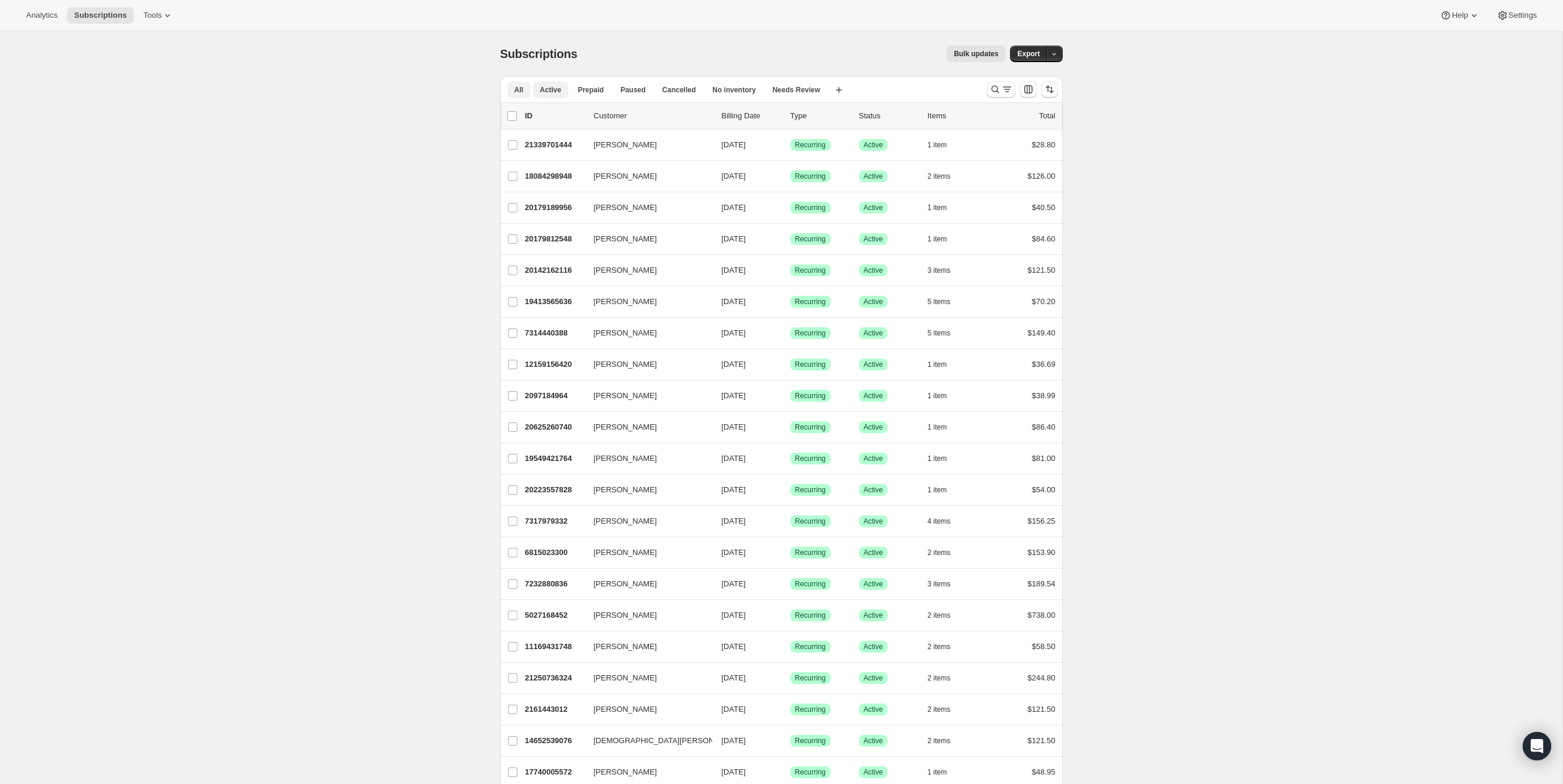
click at [552, 89] on span "Active" at bounding box center [550, 89] width 21 height 9
click at [993, 88] on icon "Search and filter results" at bounding box center [995, 89] width 12 height 12
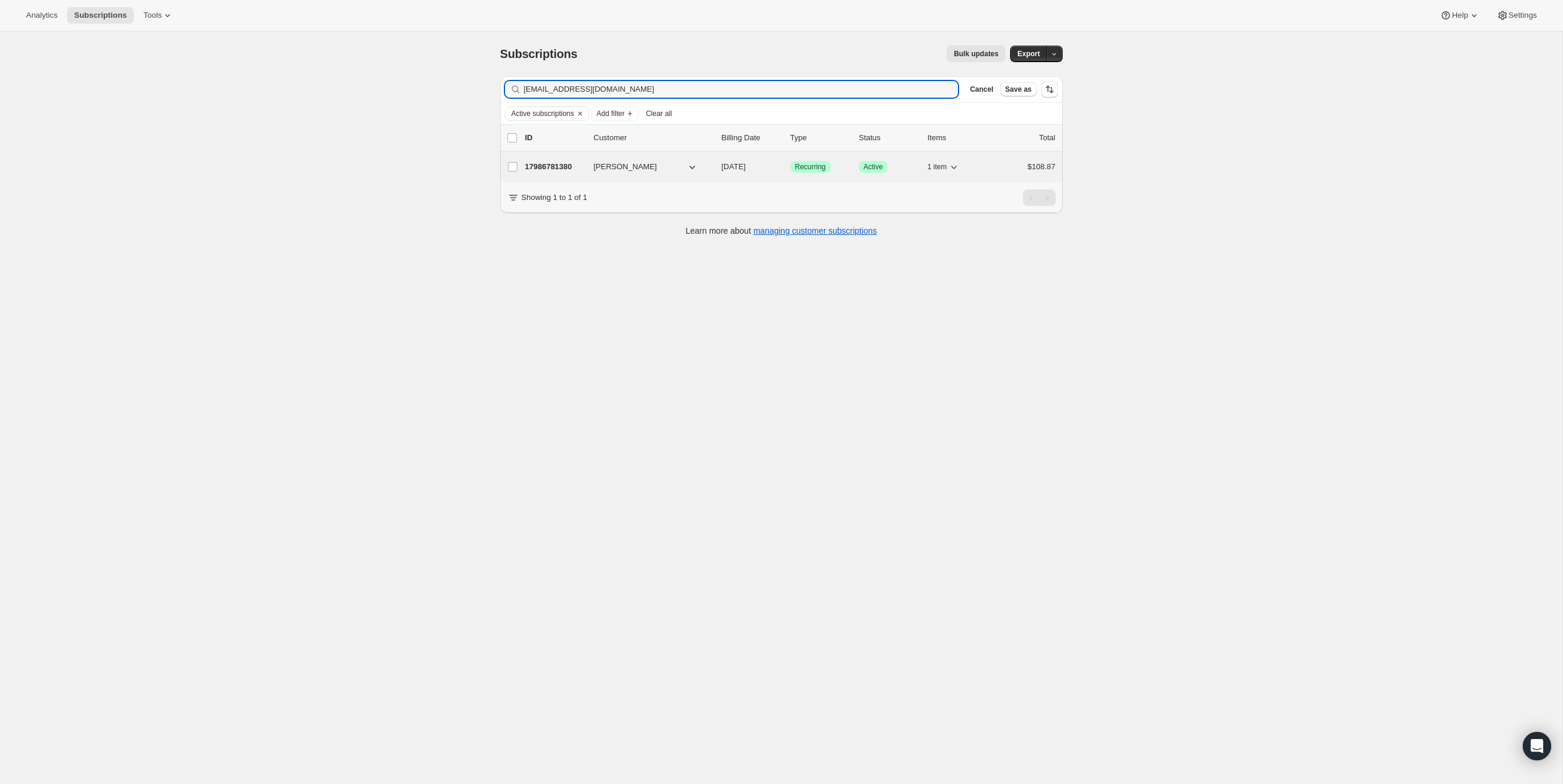
type input "[EMAIL_ADDRESS][DOMAIN_NAME]"
click at [553, 165] on p "17986781380" at bounding box center [554, 167] width 59 height 12
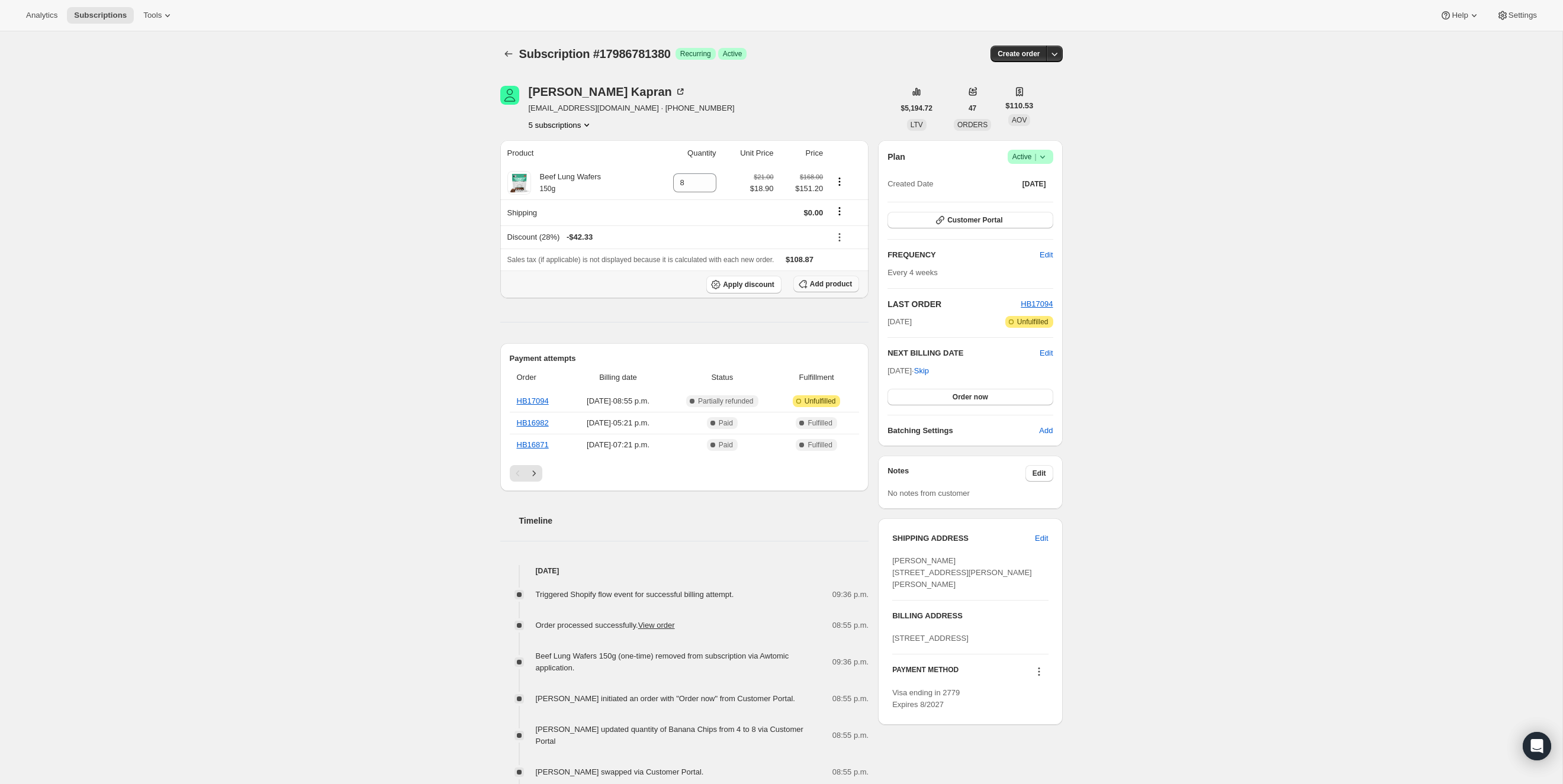
click at [822, 284] on span "Add product" at bounding box center [830, 284] width 42 height 9
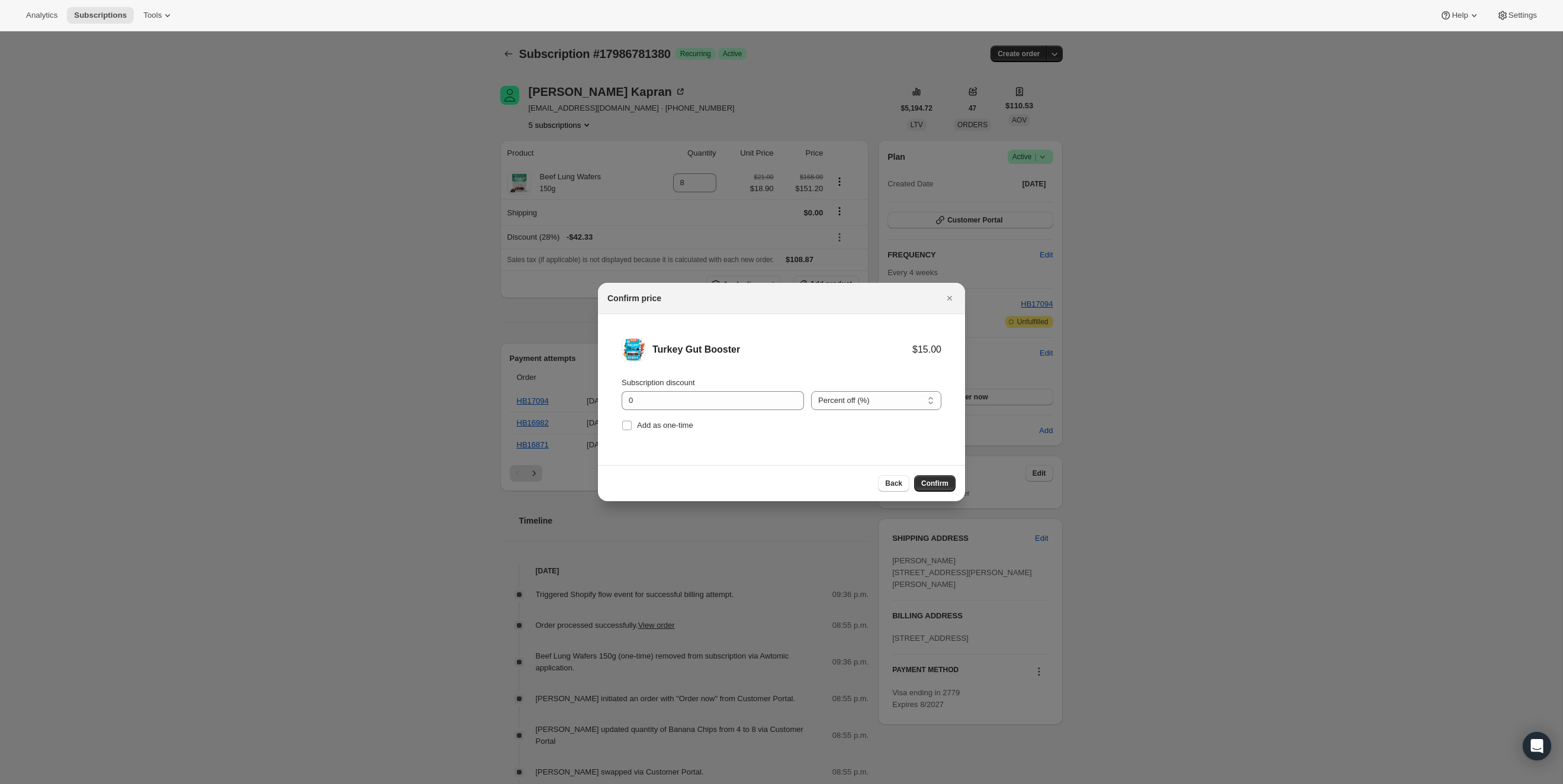
click at [619, 423] on li "Turkey Gut Booster $15.00 Subscription discount 0 Percent off (%) Amount off ($…" at bounding box center [782, 385] width 367 height 143
click at [625, 424] on input "Add as one-time" at bounding box center [626, 425] width 9 height 9
checkbox input "true"
click at [667, 395] on input "0" at bounding box center [703, 401] width 165 height 19
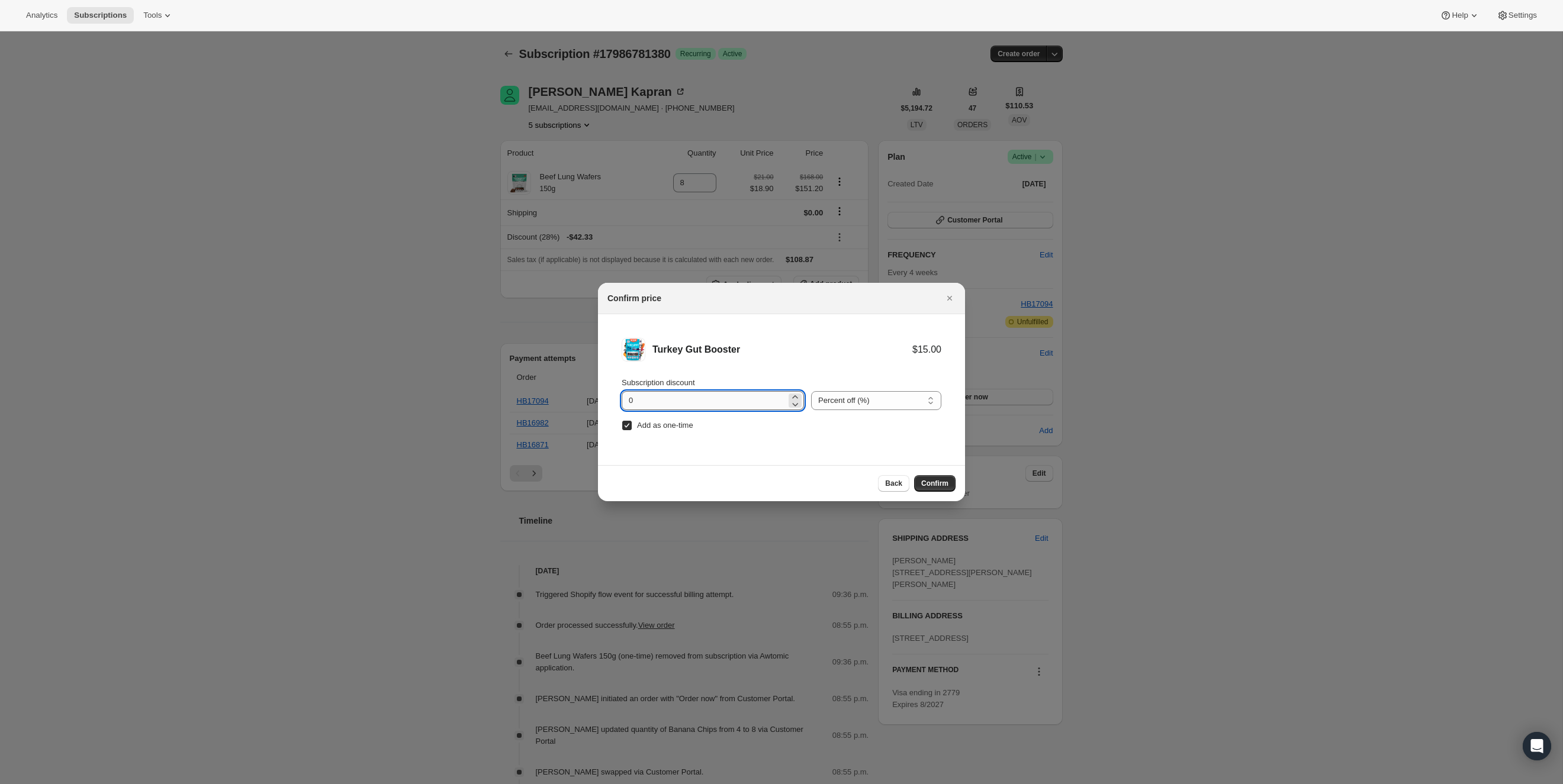
click at [665, 398] on input "0" at bounding box center [703, 401] width 165 height 19
drag, startPoint x: 665, startPoint y: 398, endPoint x: 628, endPoint y: 403, distance: 37.3
click at [628, 403] on input "0" at bounding box center [703, 401] width 165 height 19
drag, startPoint x: 822, startPoint y: 434, endPoint x: 806, endPoint y: 426, distance: 17.9
click at [821, 432] on li "Turkey Gut Booster $15.00 Subscription discount 0 Percent off (%) Amount off ($…" at bounding box center [782, 385] width 367 height 143
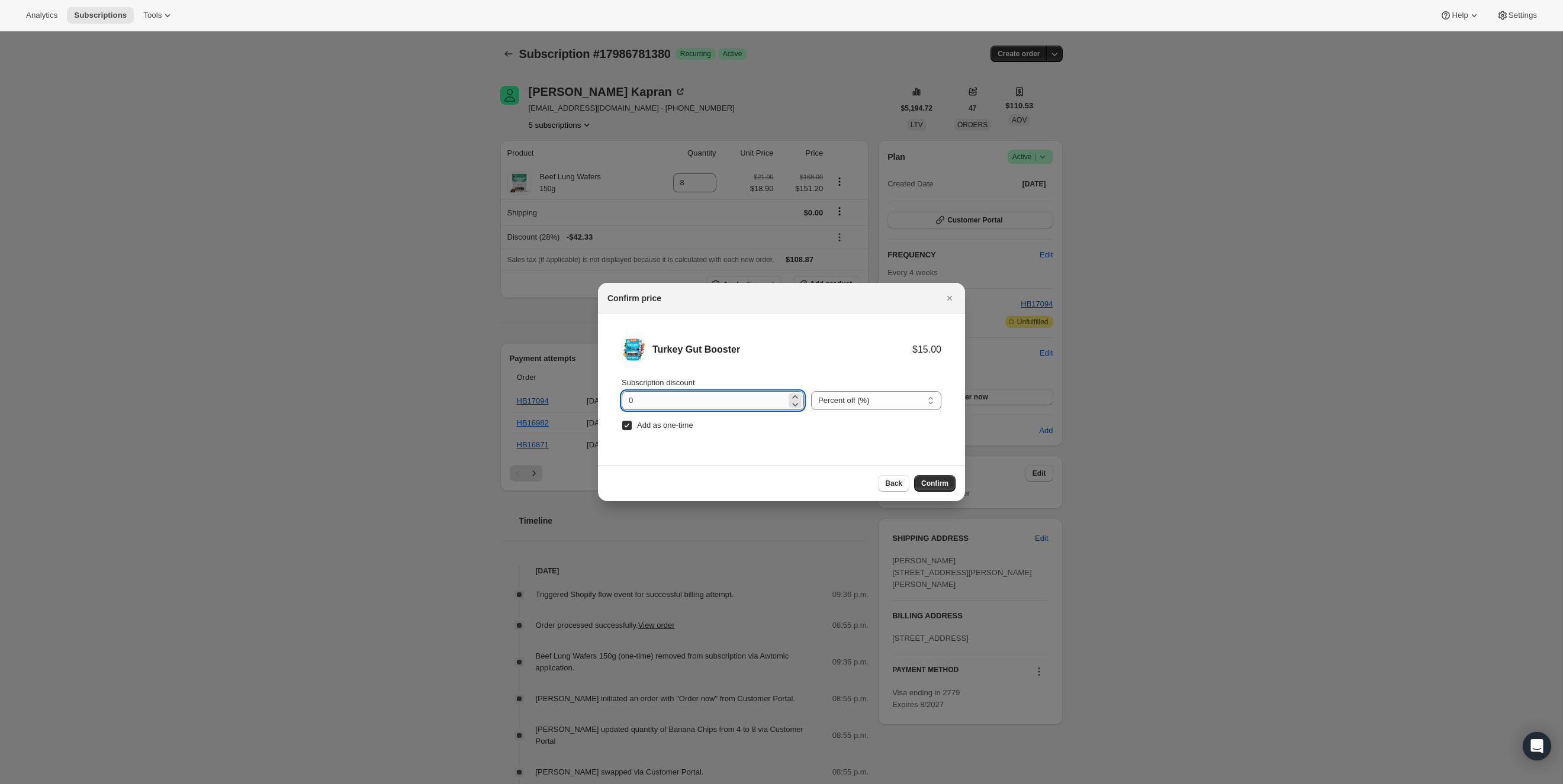
click at [742, 401] on input "0" at bounding box center [703, 401] width 165 height 19
type input "100"
click at [936, 484] on span "Confirm" at bounding box center [935, 483] width 27 height 9
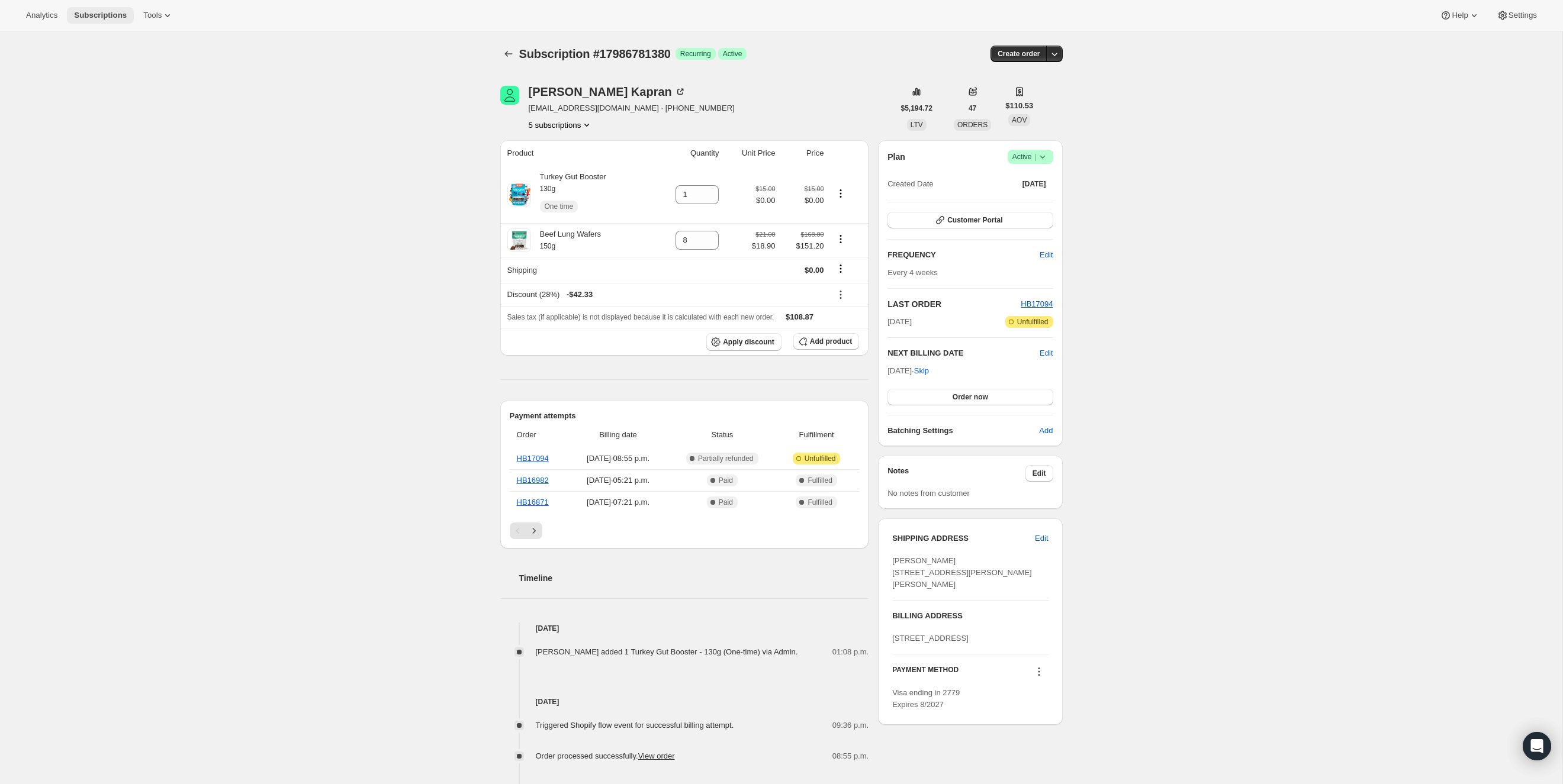
click at [92, 15] on span "Subscriptions" at bounding box center [100, 15] width 52 height 9
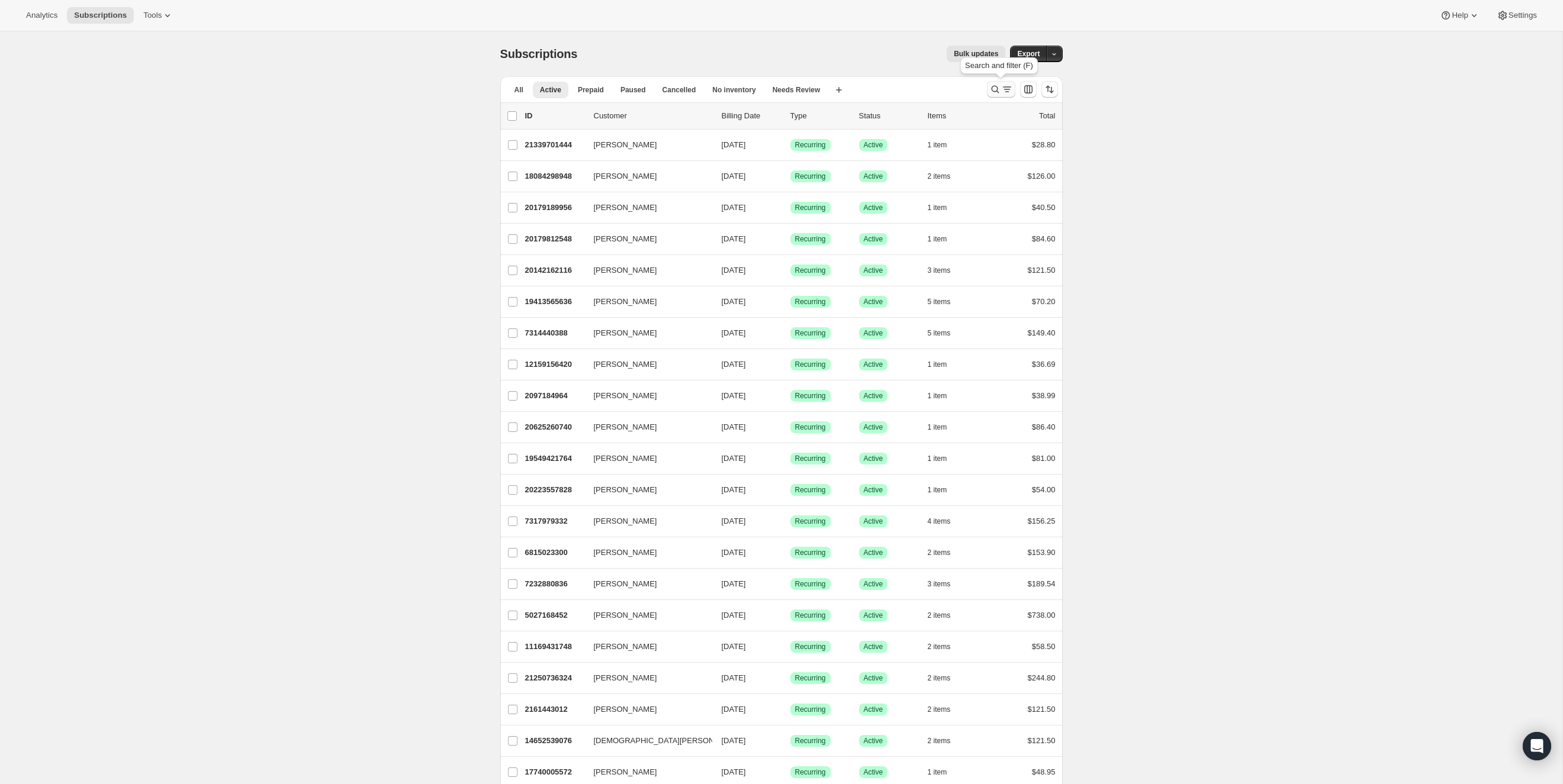
click at [990, 91] on icon "Search and filter results" at bounding box center [995, 89] width 12 height 12
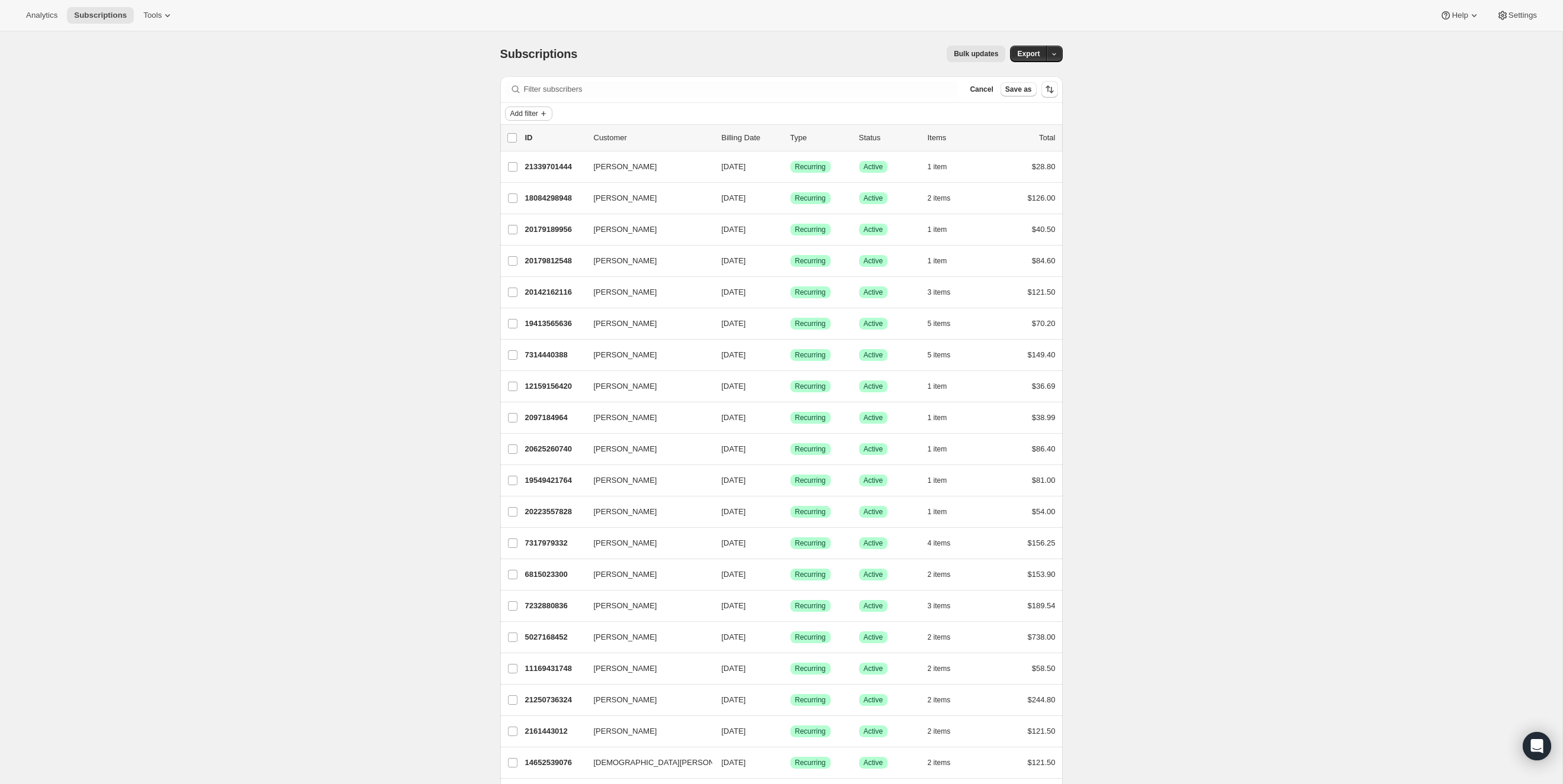
click at [517, 118] on span "Add filter" at bounding box center [524, 113] width 27 height 9
click at [523, 107] on button "Add filter" at bounding box center [528, 113] width 47 height 15
click at [524, 207] on span "Products" at bounding box center [527, 203] width 78 height 12
click at [614, 176] on span "Select products to filter..." at bounding box center [589, 178] width 85 height 9
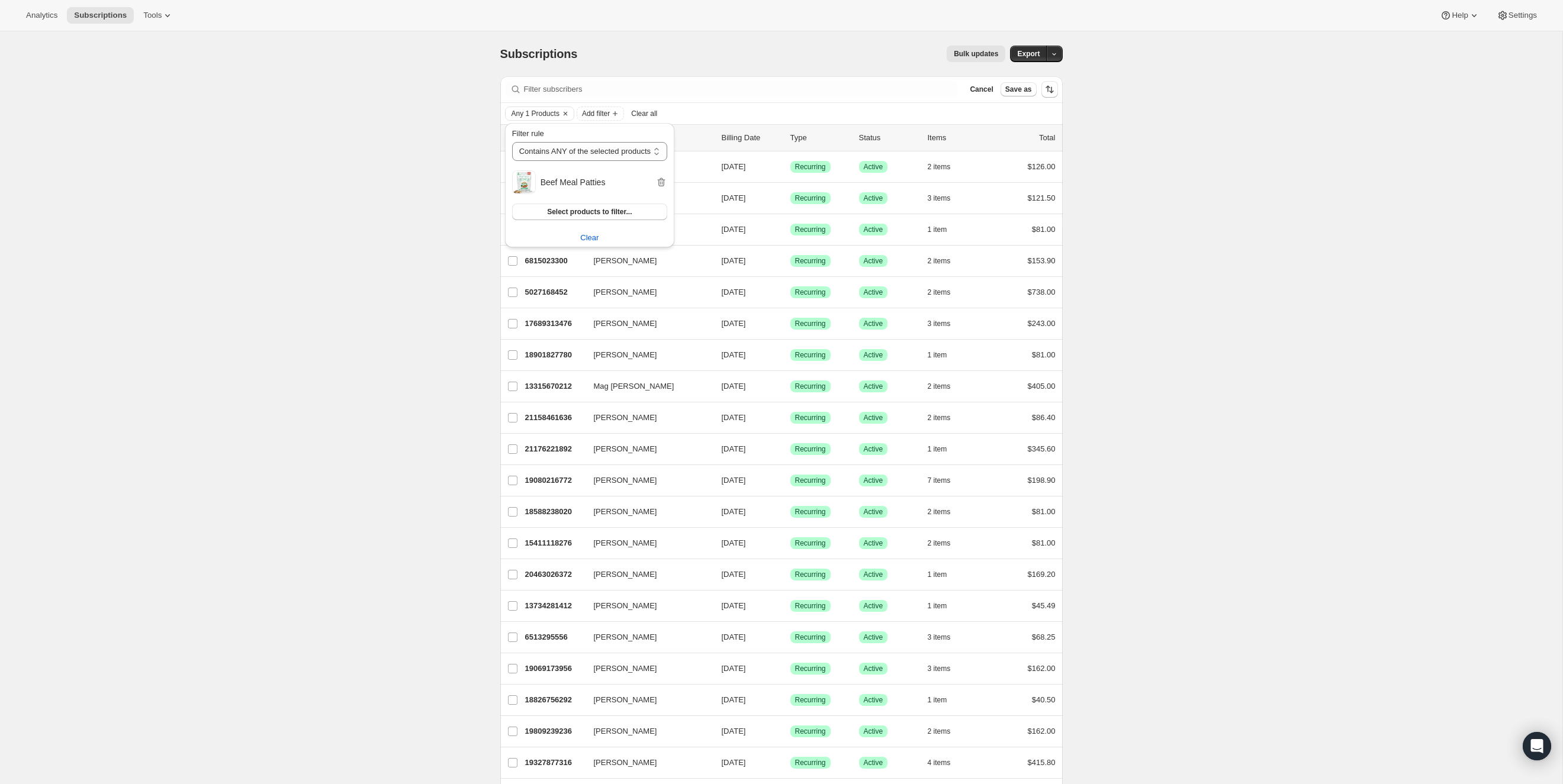
click at [556, 162] on p "18084298948" at bounding box center [554, 167] width 59 height 12
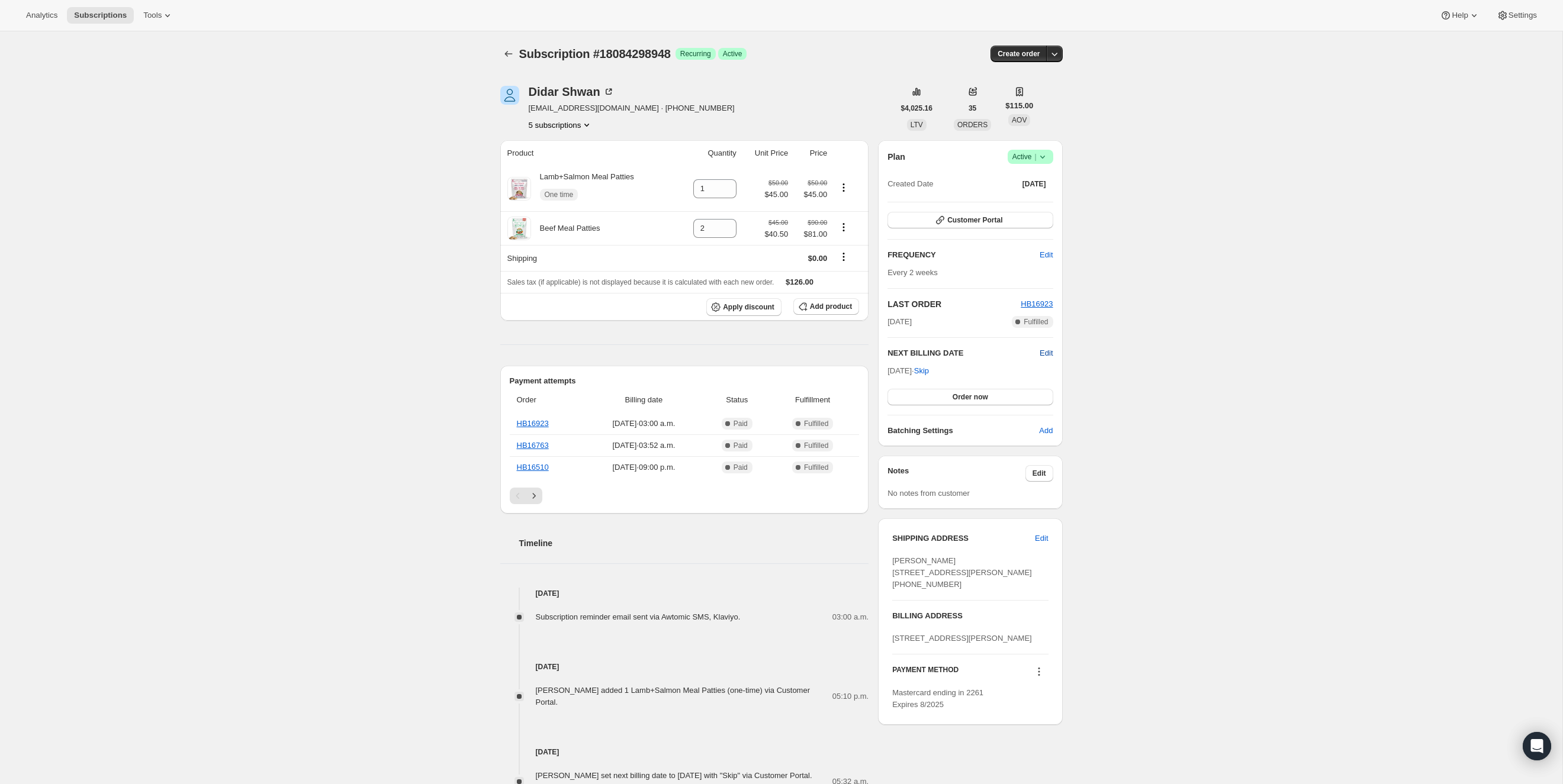
click at [1043, 353] on span "Edit" at bounding box center [1046, 353] width 13 height 12
click at [986, 365] on input "[DATE]" at bounding box center [969, 375] width 166 height 20
click at [972, 373] on input "[DATE]" at bounding box center [969, 375] width 166 height 20
click at [957, 374] on input "[DATE]" at bounding box center [969, 375] width 166 height 20
type input "[DATE]"
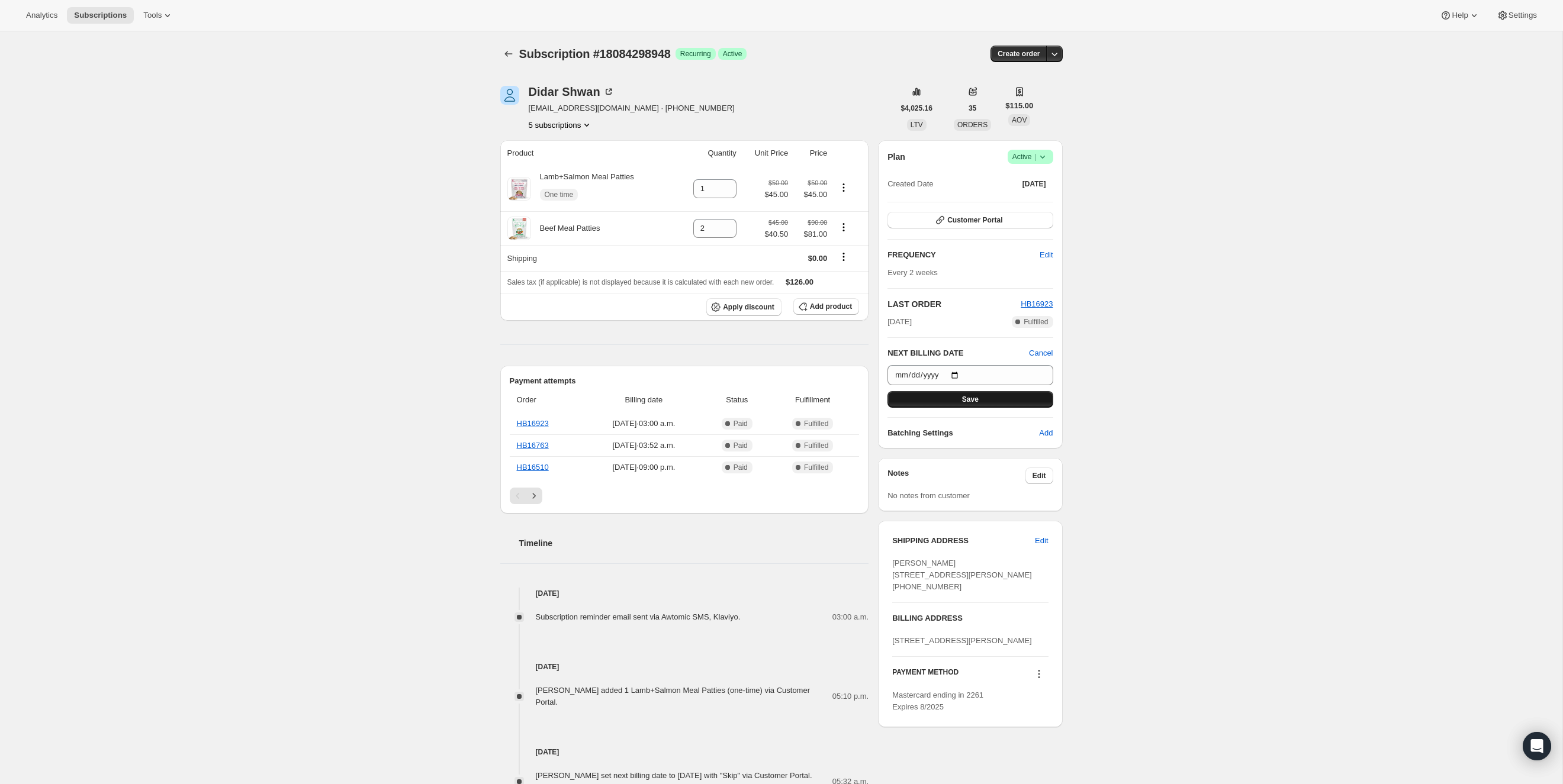
click at [1013, 401] on button "Save" at bounding box center [969, 399] width 166 height 16
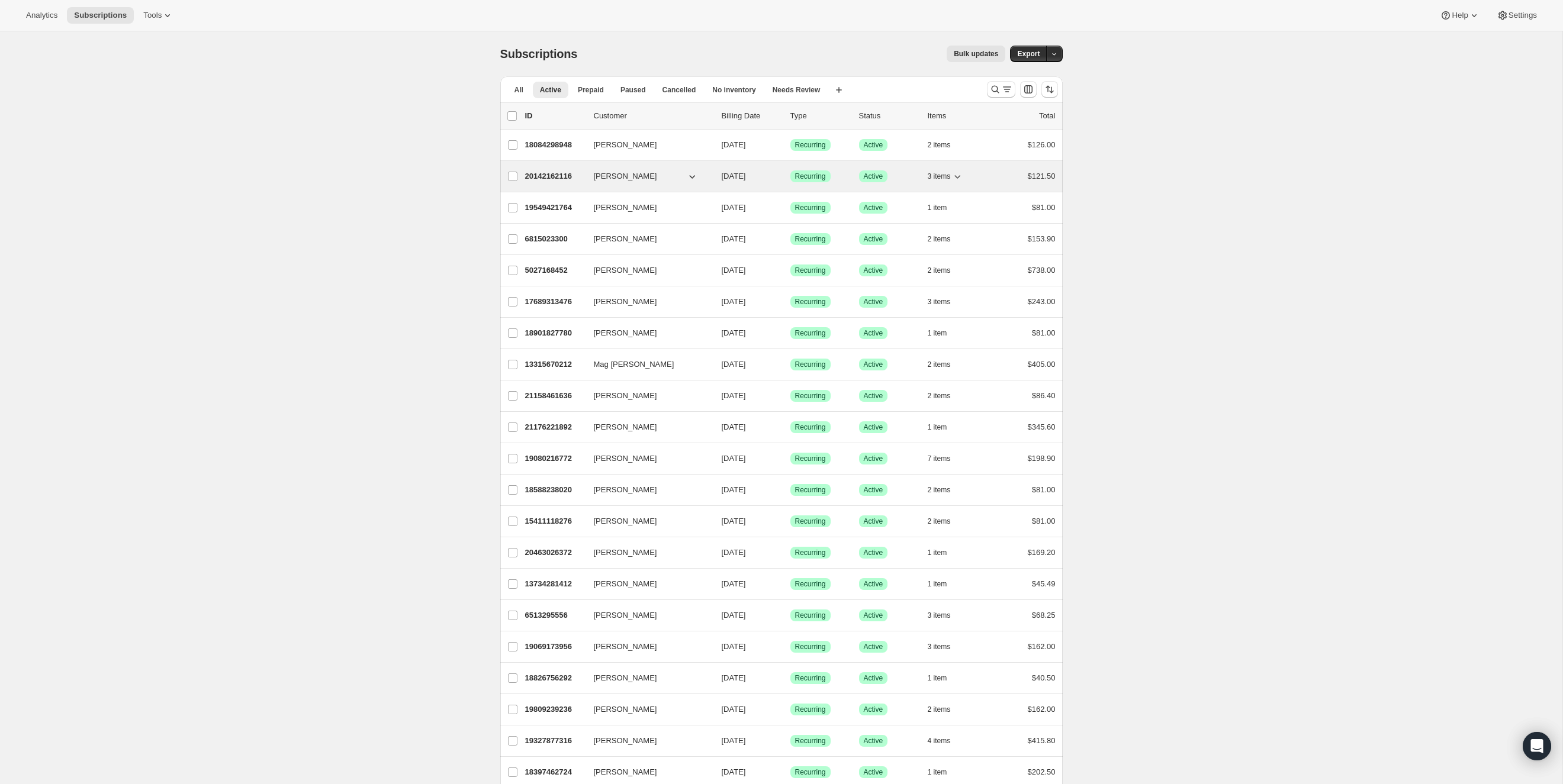
click at [955, 174] on icon "button" at bounding box center [957, 177] width 12 height 12
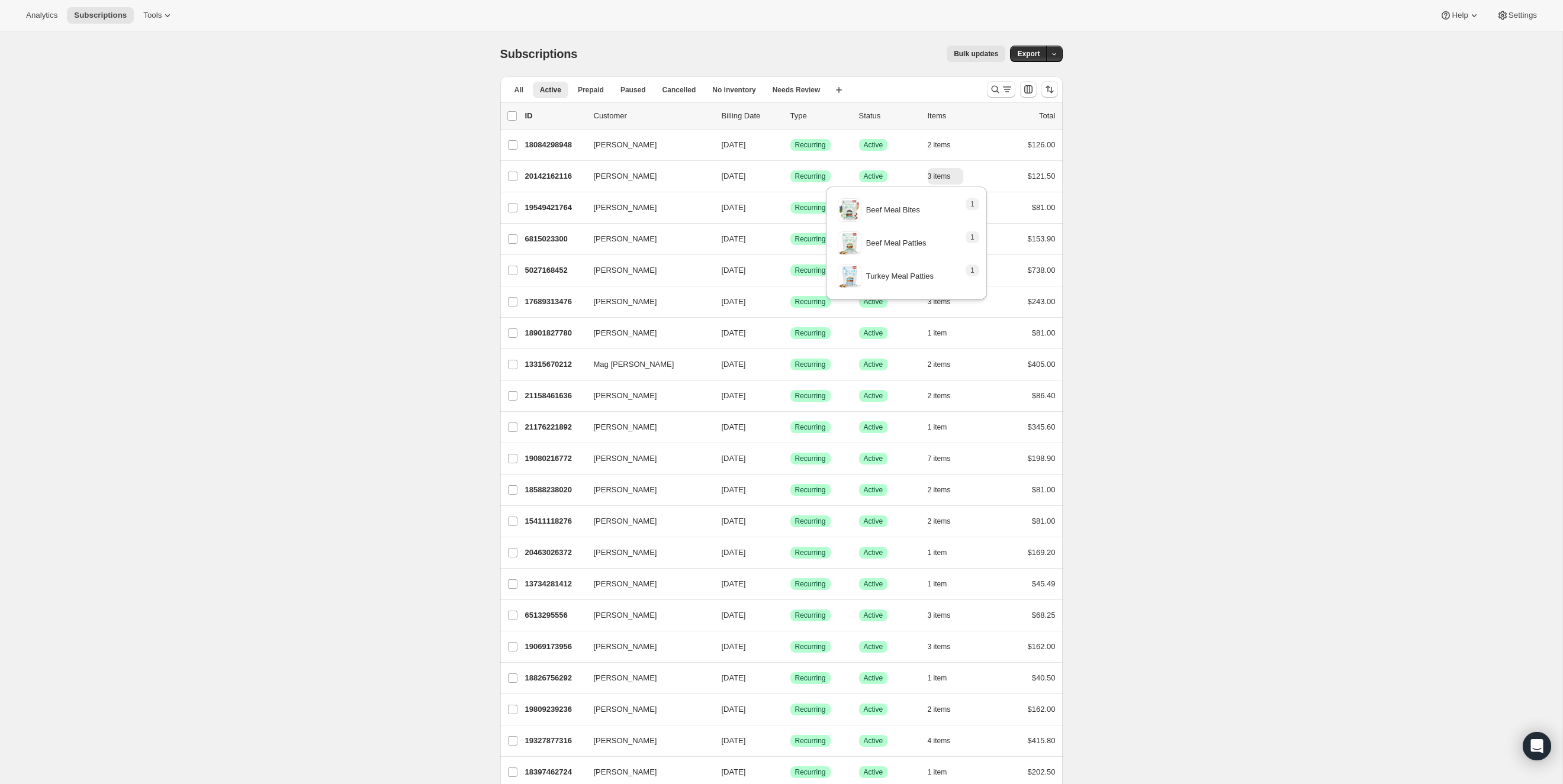
click at [1001, 92] on icon "Search and filter results" at bounding box center [1007, 89] width 12 height 12
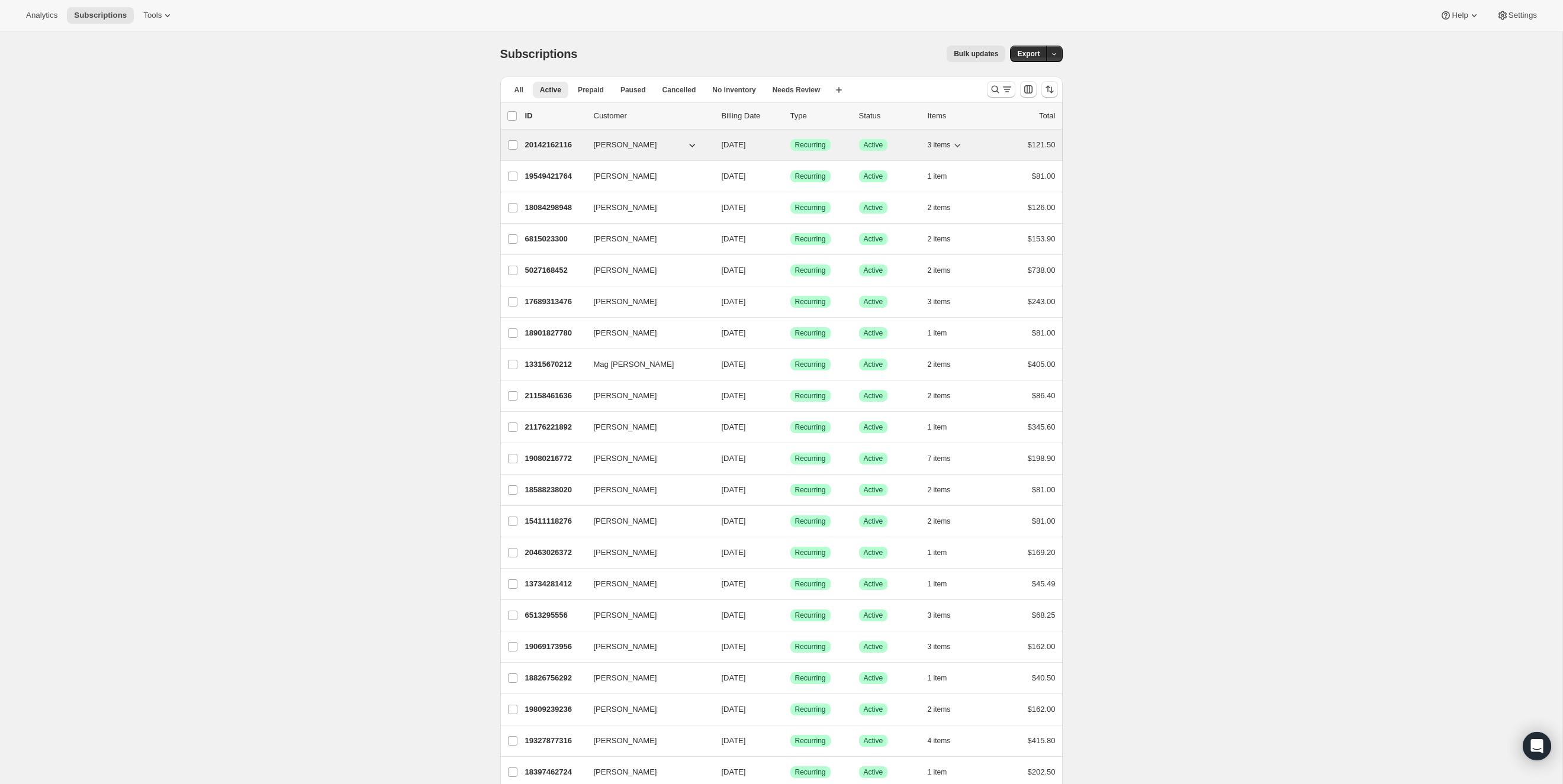
click at [963, 145] on icon "button" at bounding box center [957, 145] width 12 height 12
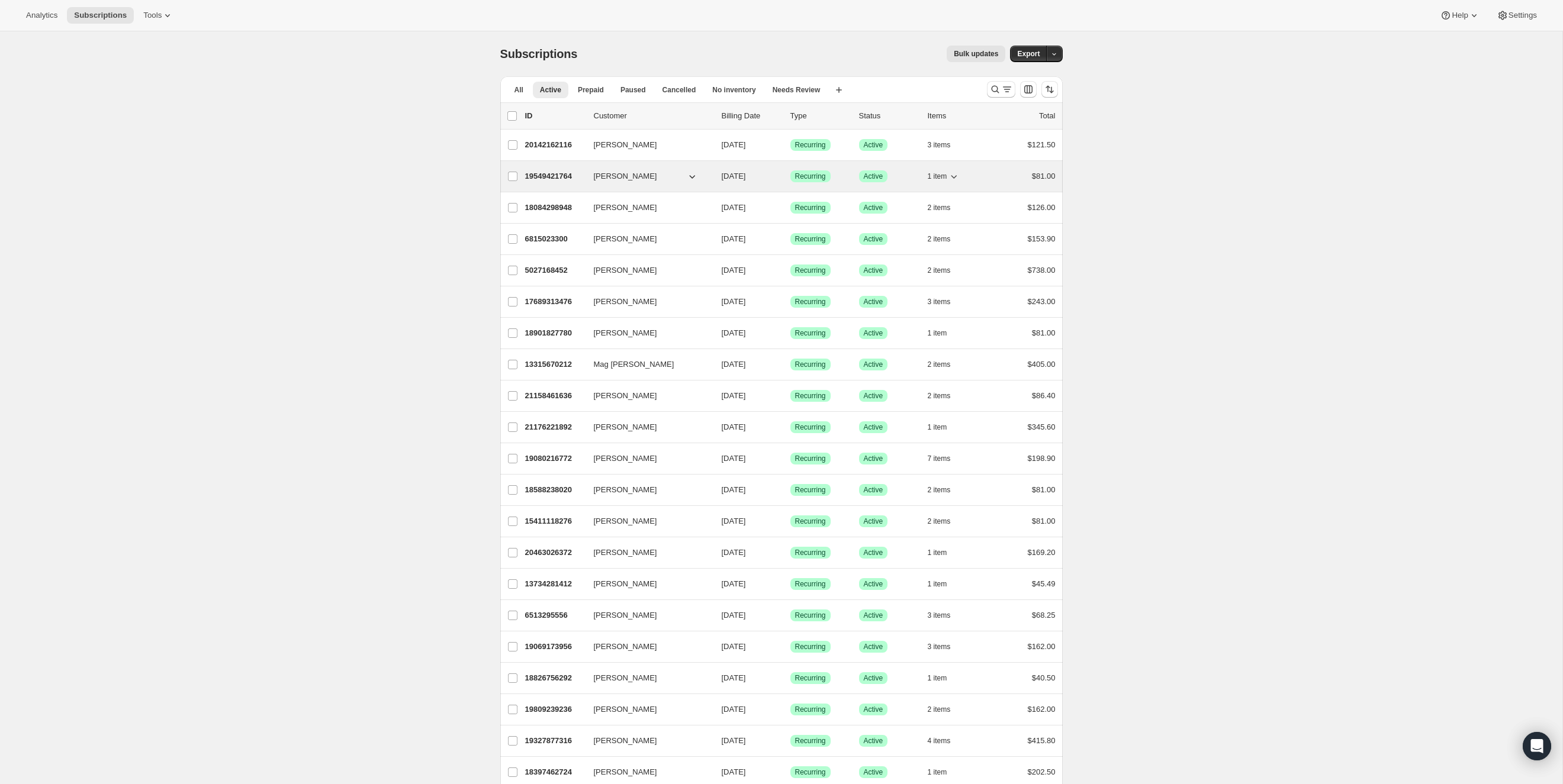
click at [956, 174] on icon "button" at bounding box center [954, 177] width 12 height 12
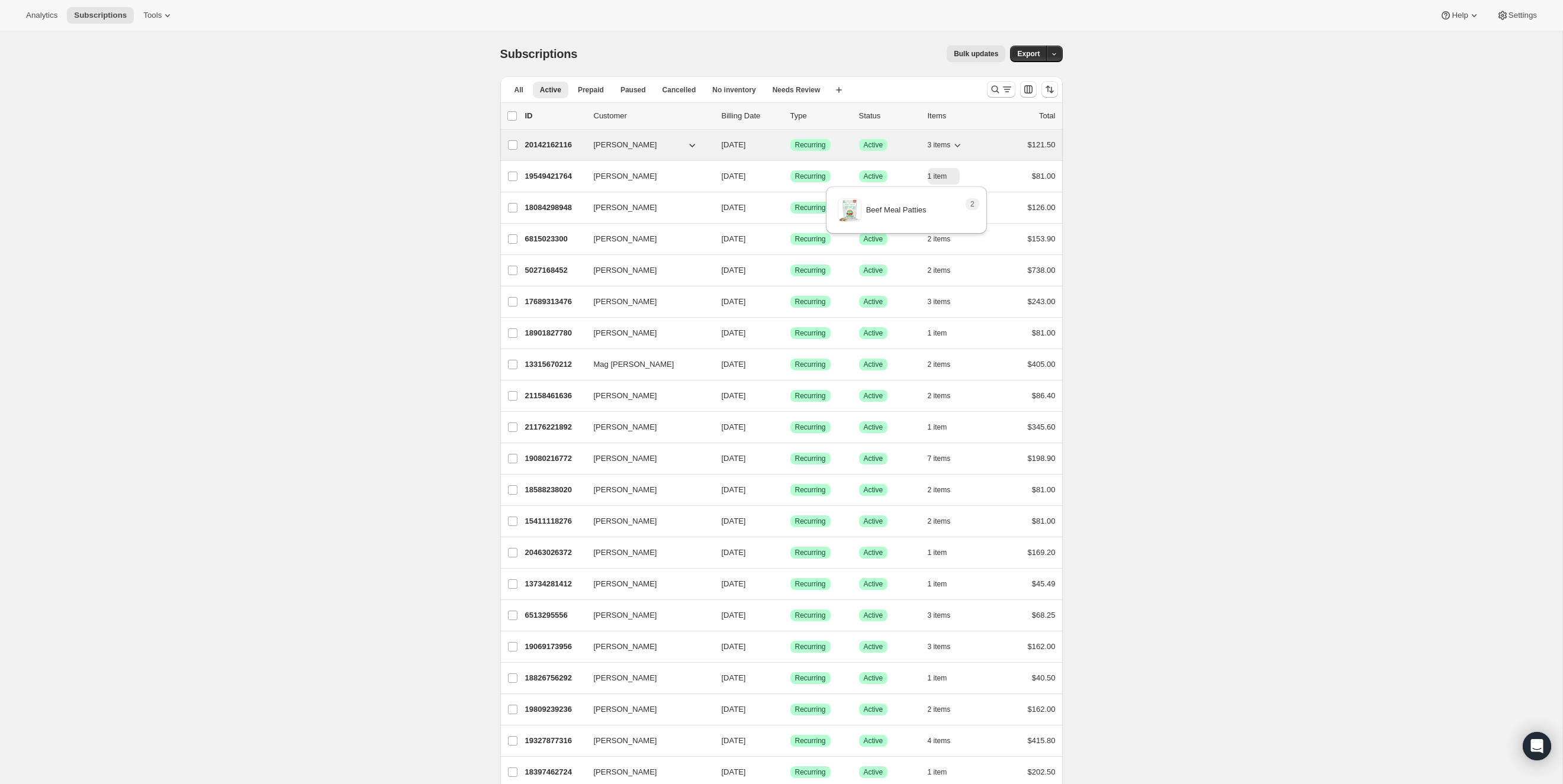
click at [614, 144] on span "[PERSON_NAME]" at bounding box center [625, 145] width 63 height 12
click at [621, 144] on span "[PERSON_NAME]" at bounding box center [625, 145] width 63 height 12
click at [549, 146] on p "20142162116" at bounding box center [554, 145] width 59 height 12
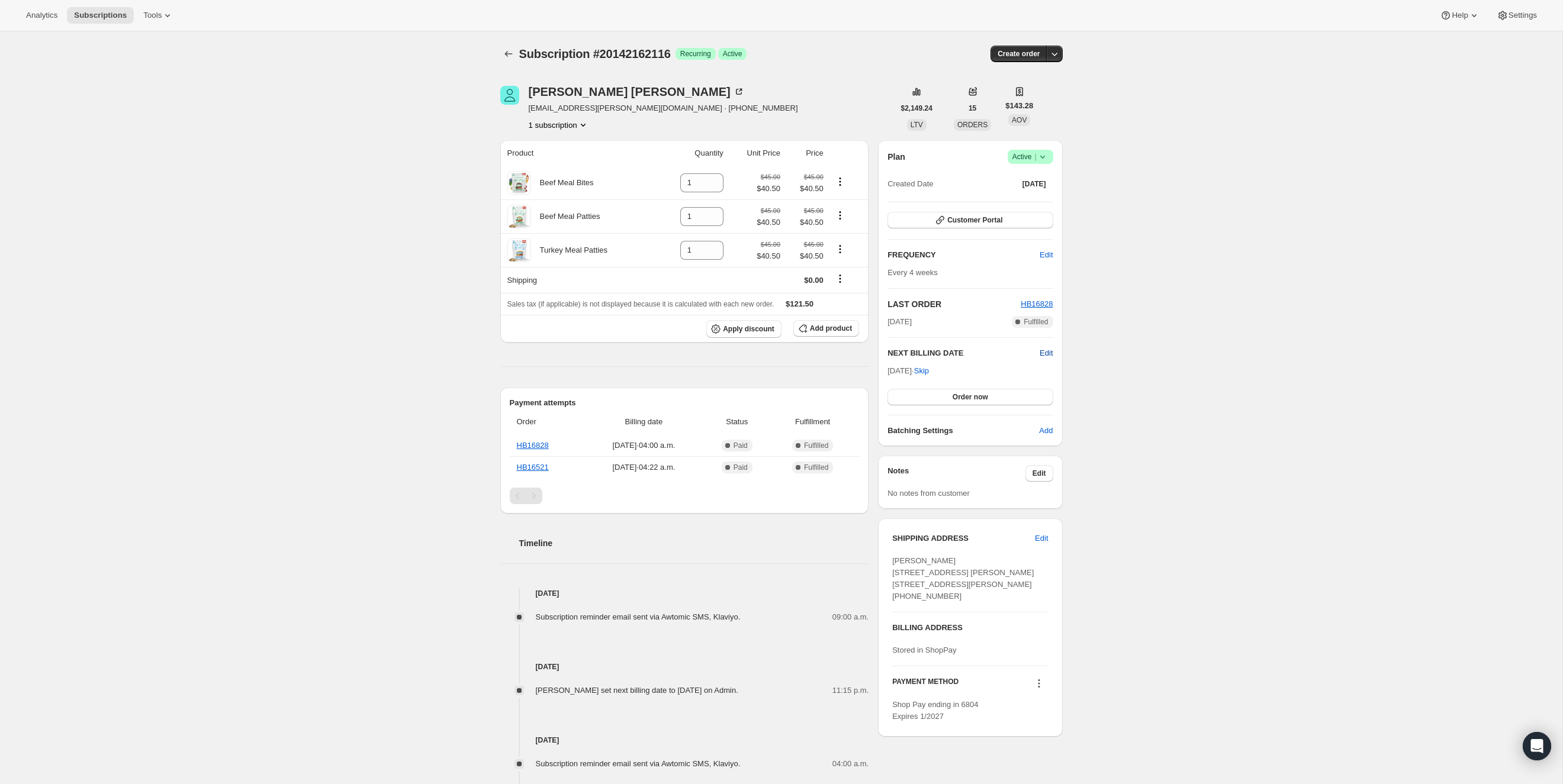
click at [1043, 350] on span "Edit" at bounding box center [1046, 353] width 13 height 12
click at [960, 377] on input "[DATE]" at bounding box center [969, 375] width 166 height 20
type input "[DATE]"
click at [984, 396] on button "Save" at bounding box center [969, 399] width 166 height 16
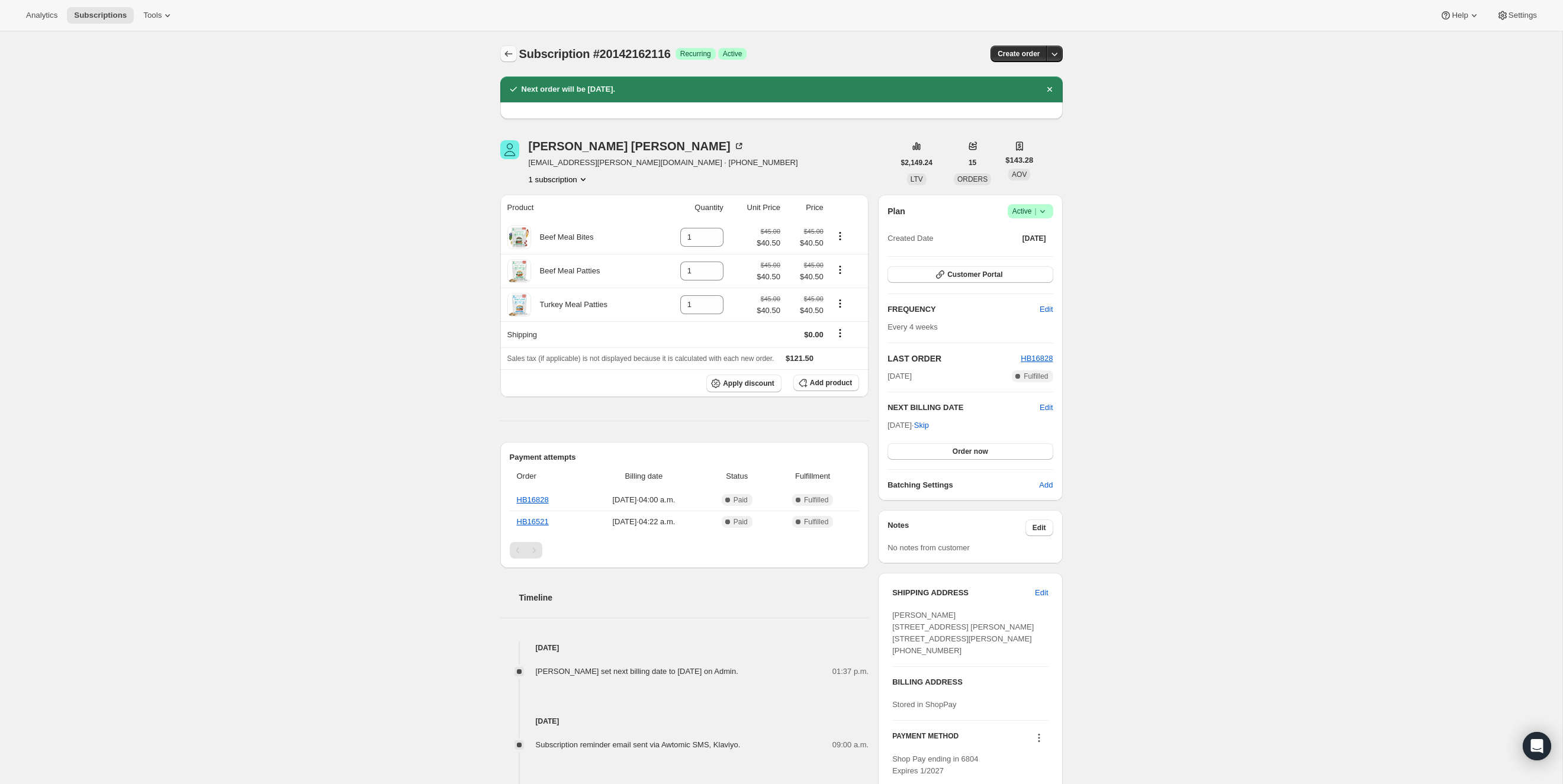
click at [510, 58] on icon "Subscriptions" at bounding box center [509, 54] width 12 height 12
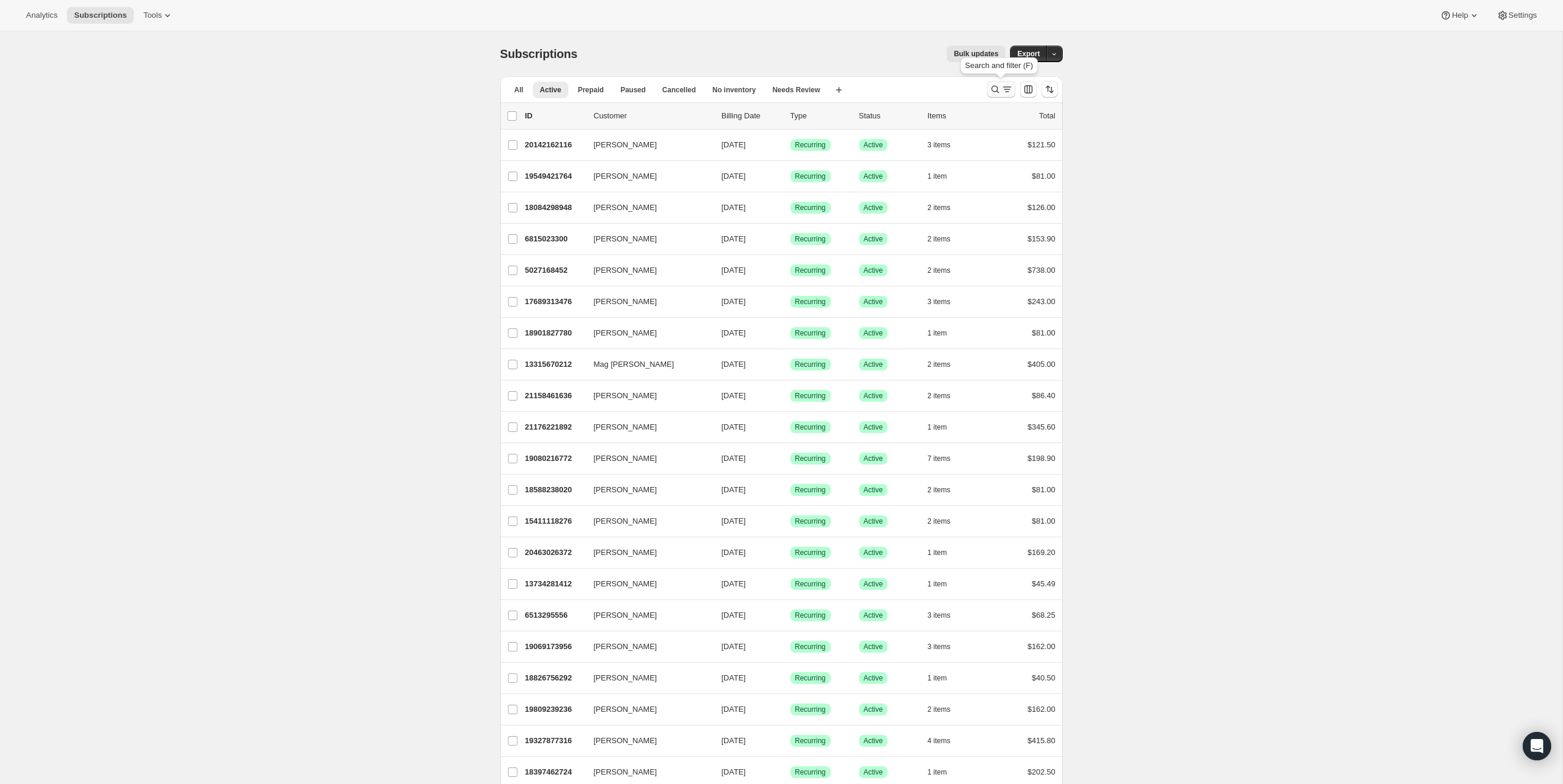
click at [996, 91] on icon "Search and filter results" at bounding box center [995, 89] width 12 height 12
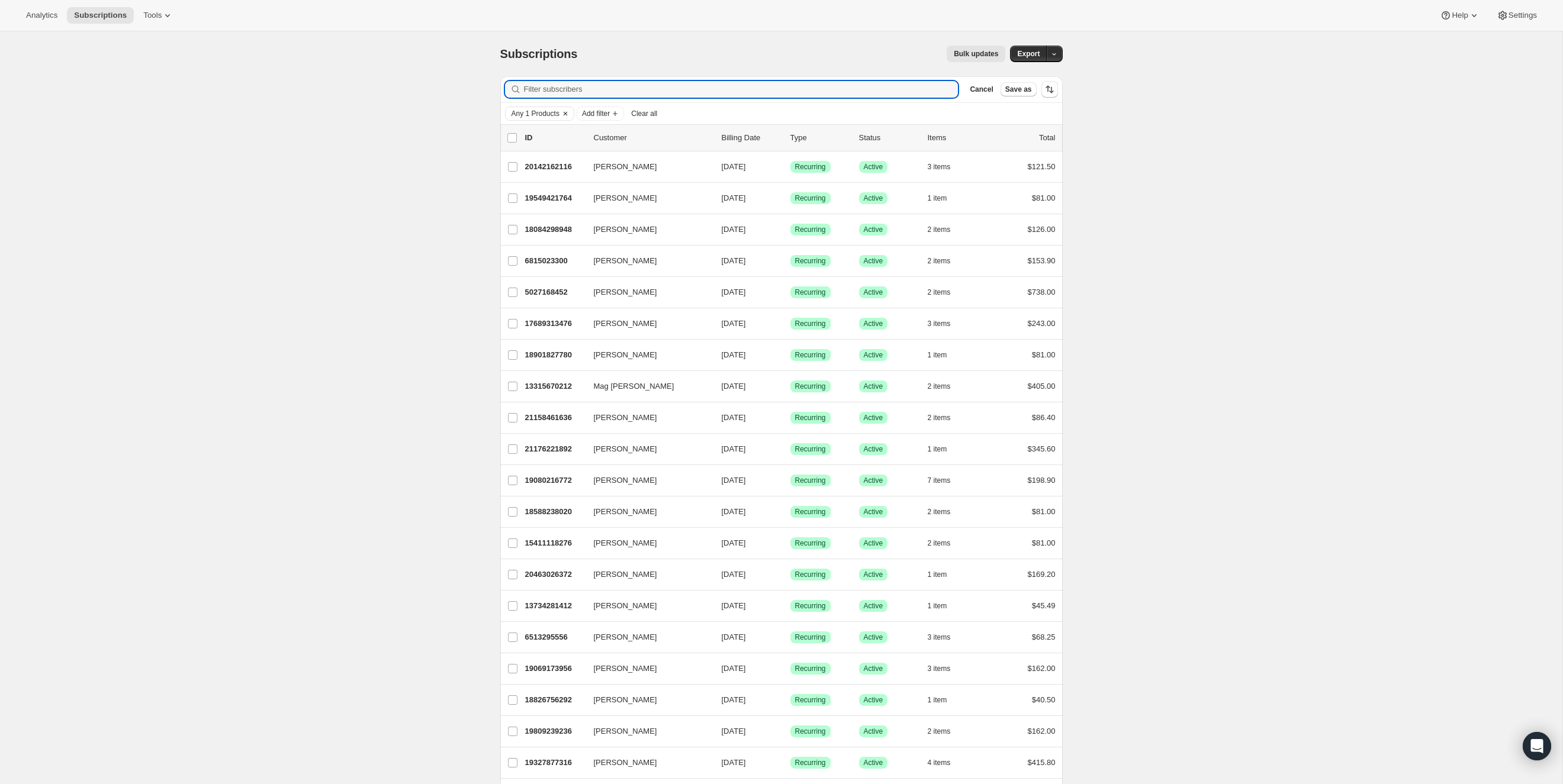
click at [522, 115] on span "Any 1 Products" at bounding box center [535, 113] width 48 height 9
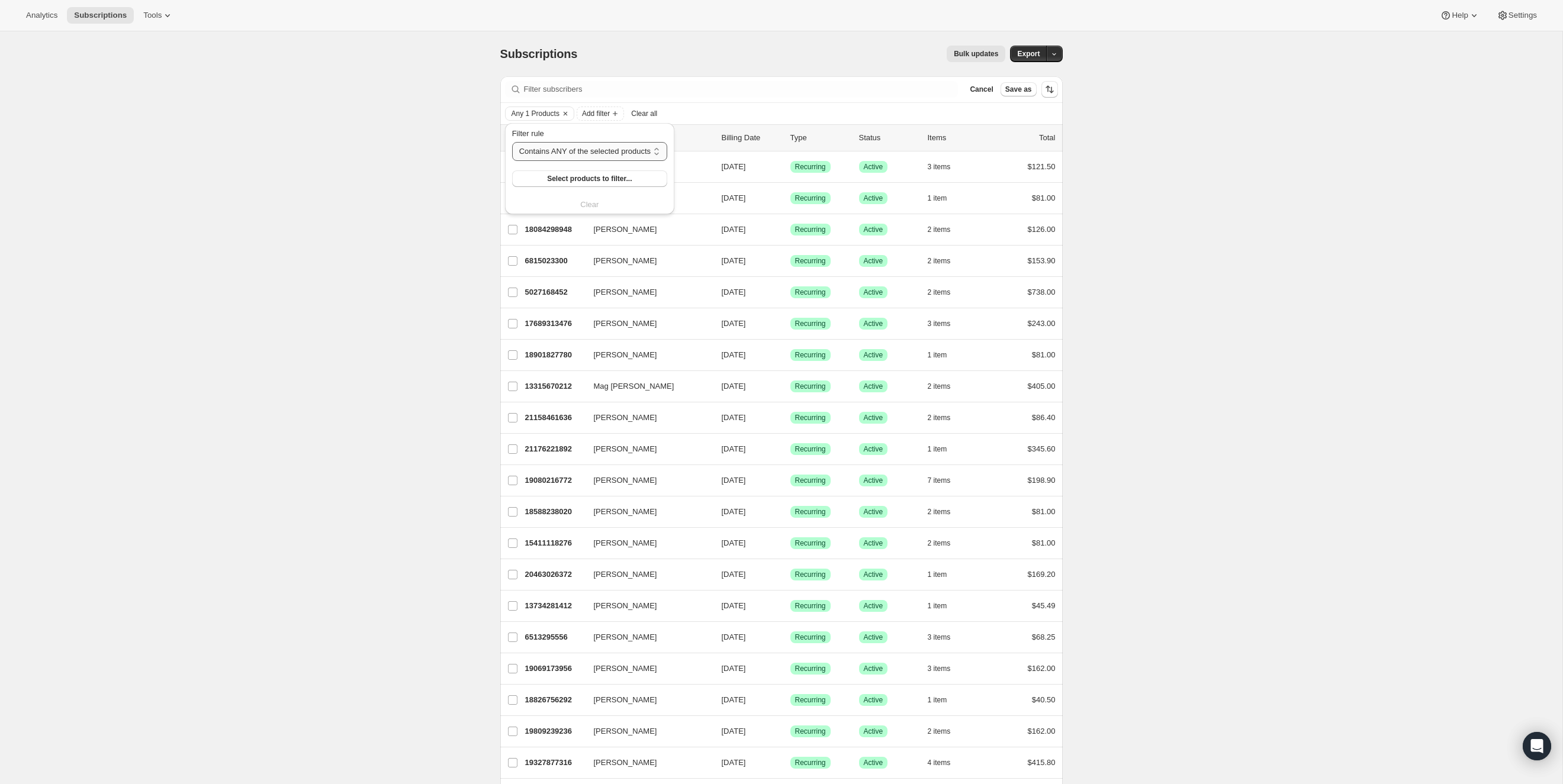
click at [618, 151] on select "Contains ANY of the selected products Contains ALL of the selected products Con…" at bounding box center [589, 152] width 155 height 19
click at [614, 178] on span "Select products to filter..." at bounding box center [589, 178] width 85 height 9
click at [958, 166] on icon "button" at bounding box center [957, 167] width 6 height 3
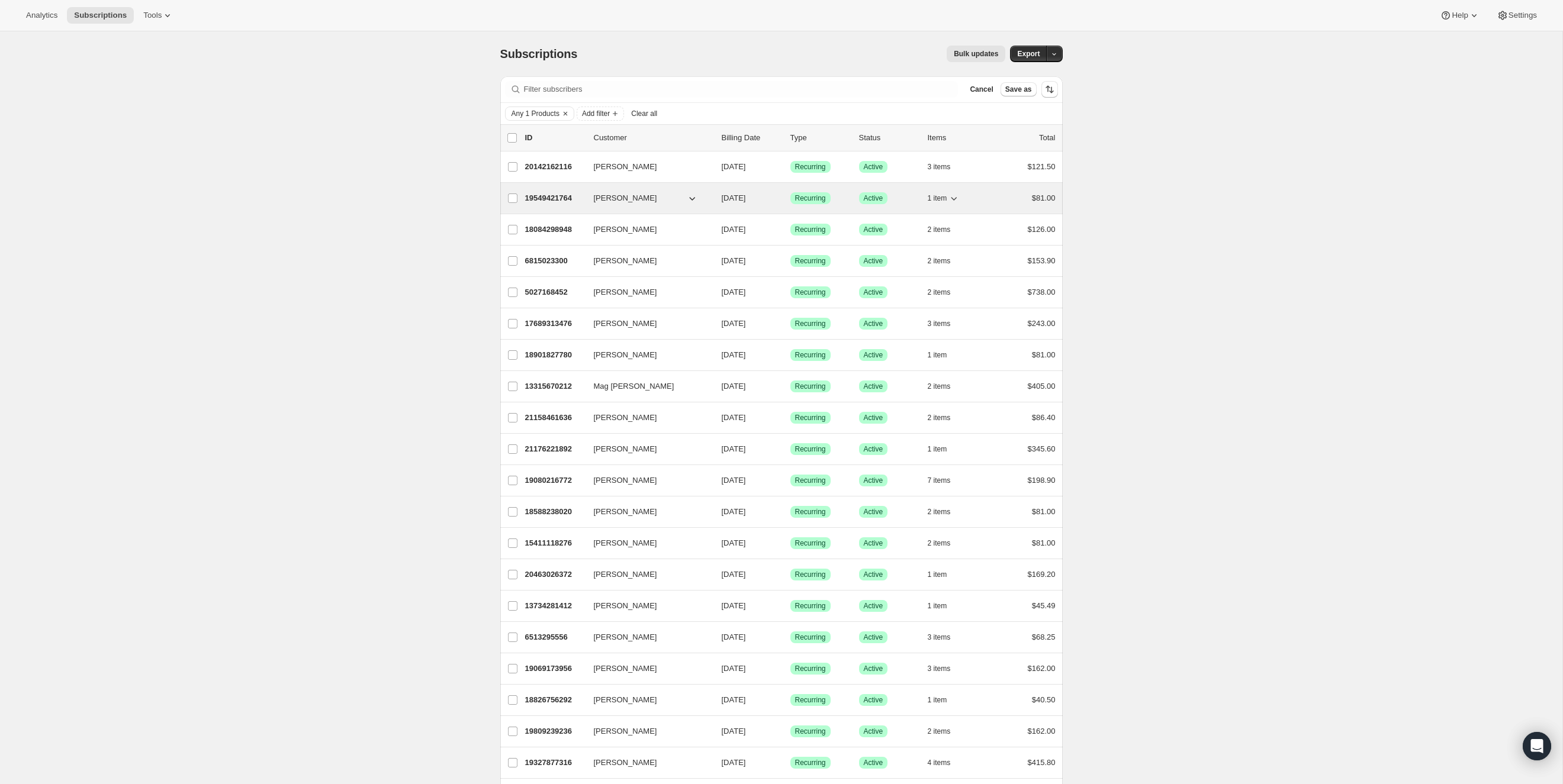
click at [954, 196] on icon "button" at bounding box center [954, 198] width 12 height 12
drag, startPoint x: 1176, startPoint y: 190, endPoint x: 1012, endPoint y: 203, distance: 164.5
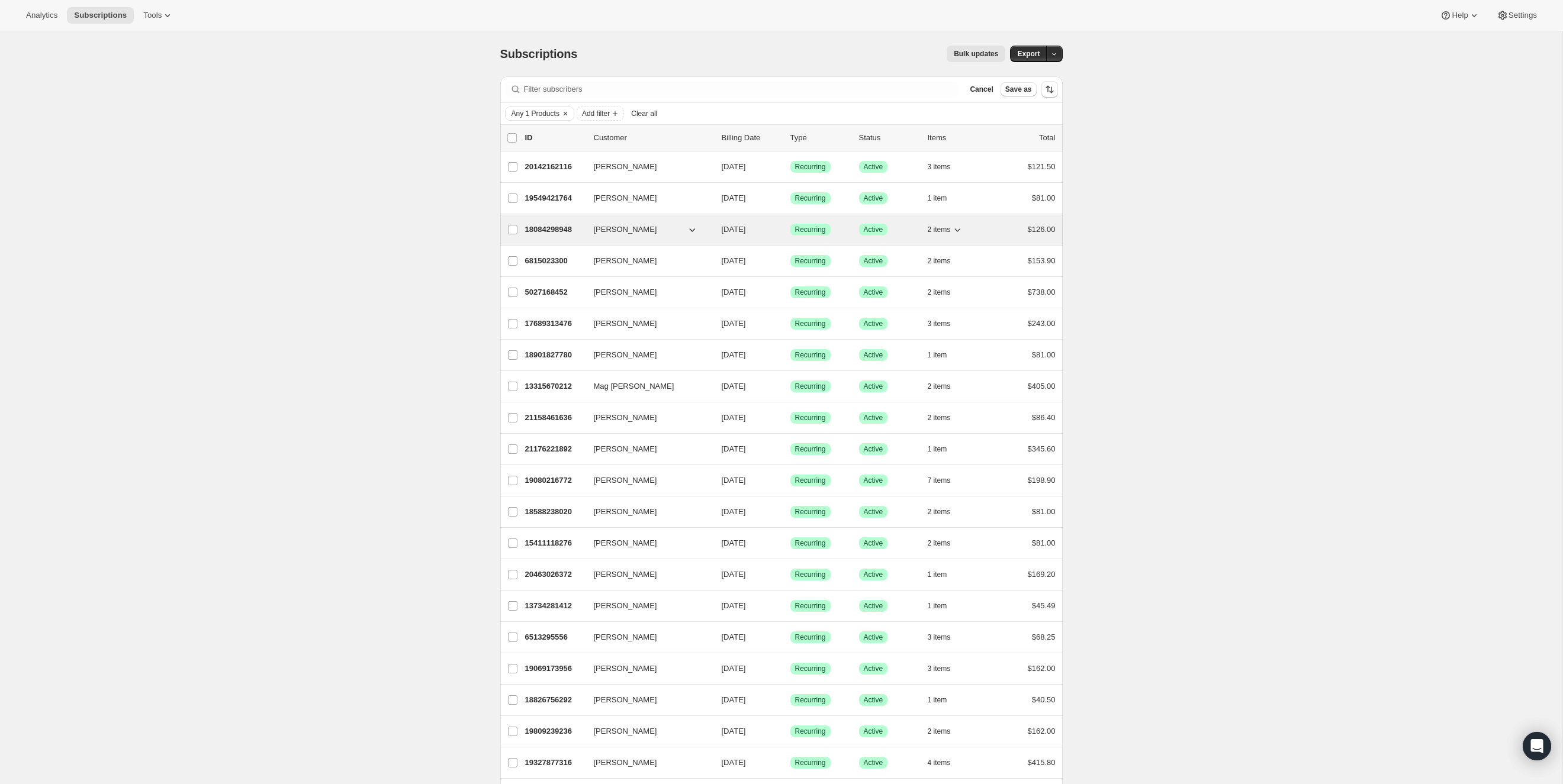
click at [962, 227] on icon "button" at bounding box center [957, 230] width 12 height 12
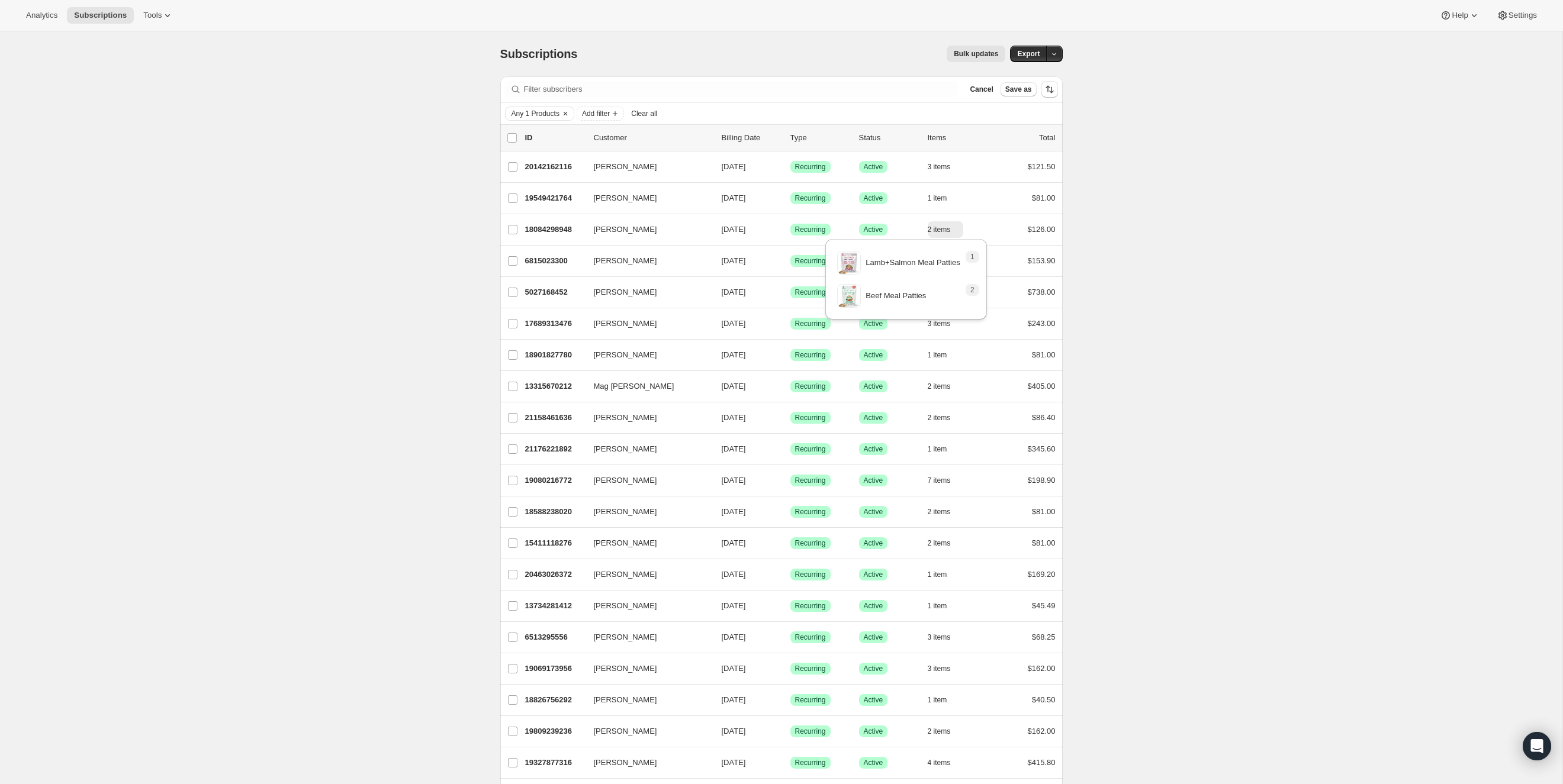
click at [958, 257] on icon "button" at bounding box center [957, 261] width 12 height 12
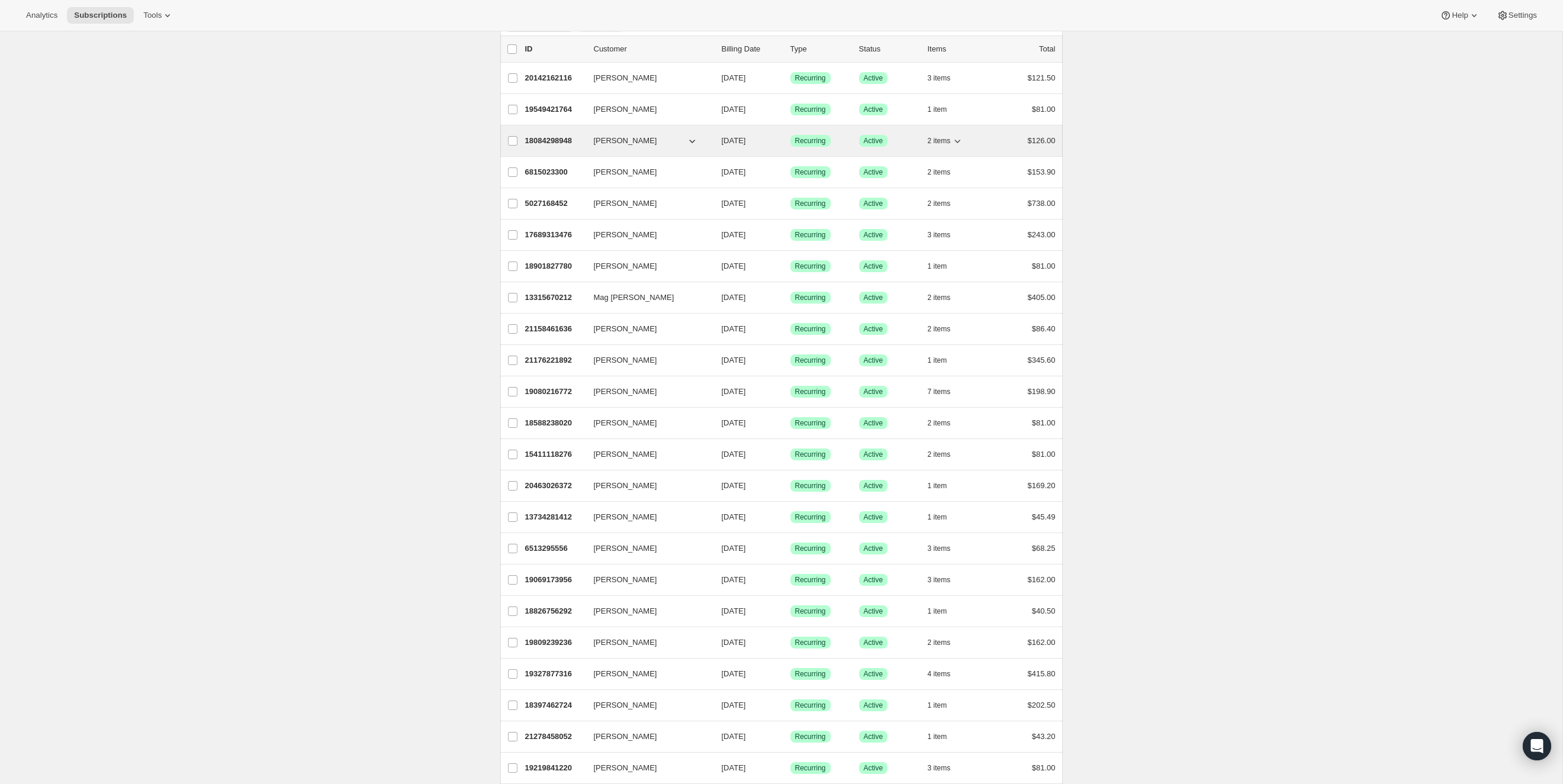
scroll to position [63, 0]
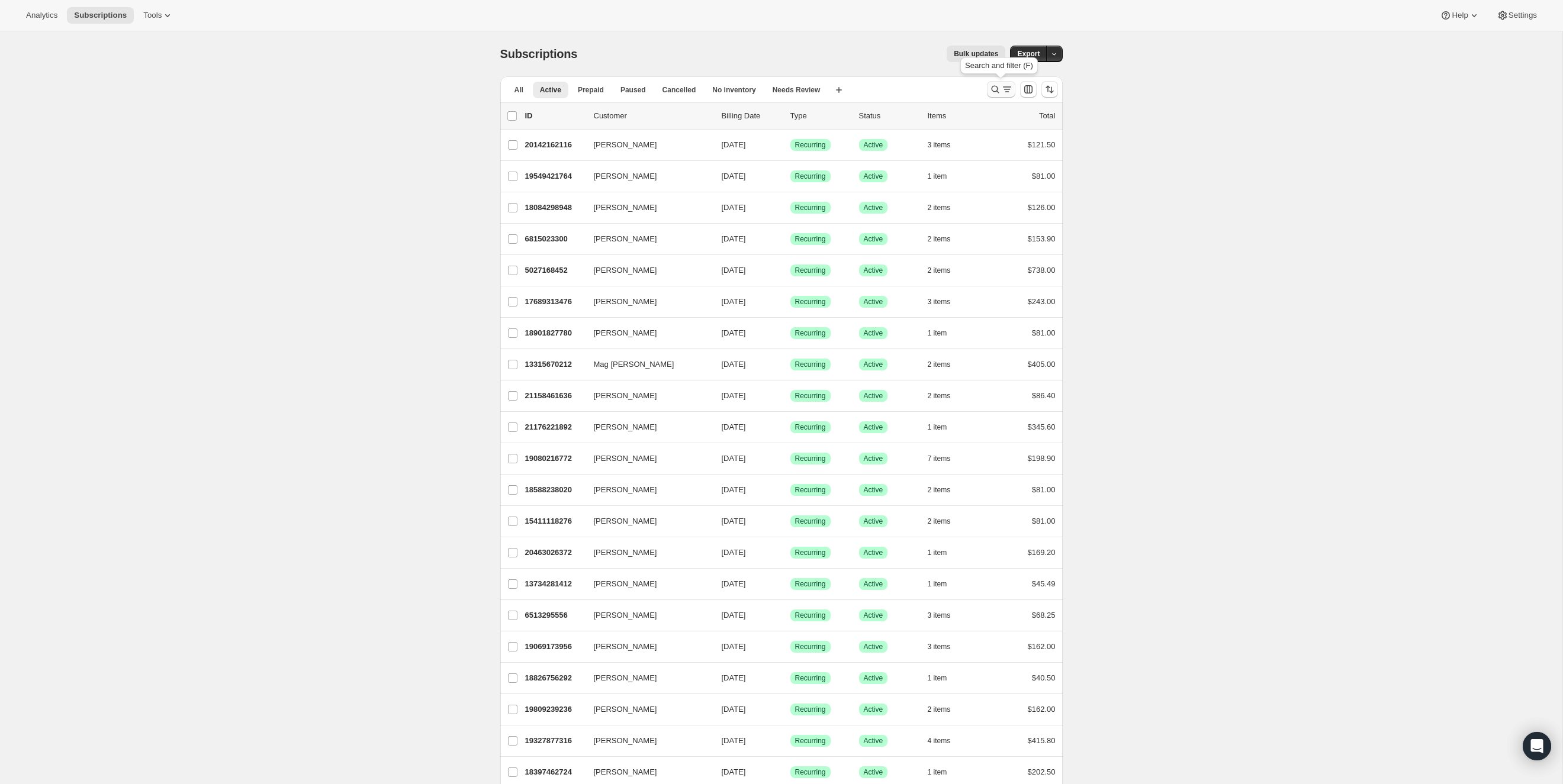
click at [1004, 93] on icon "Search and filter results" at bounding box center [1007, 89] width 12 height 12
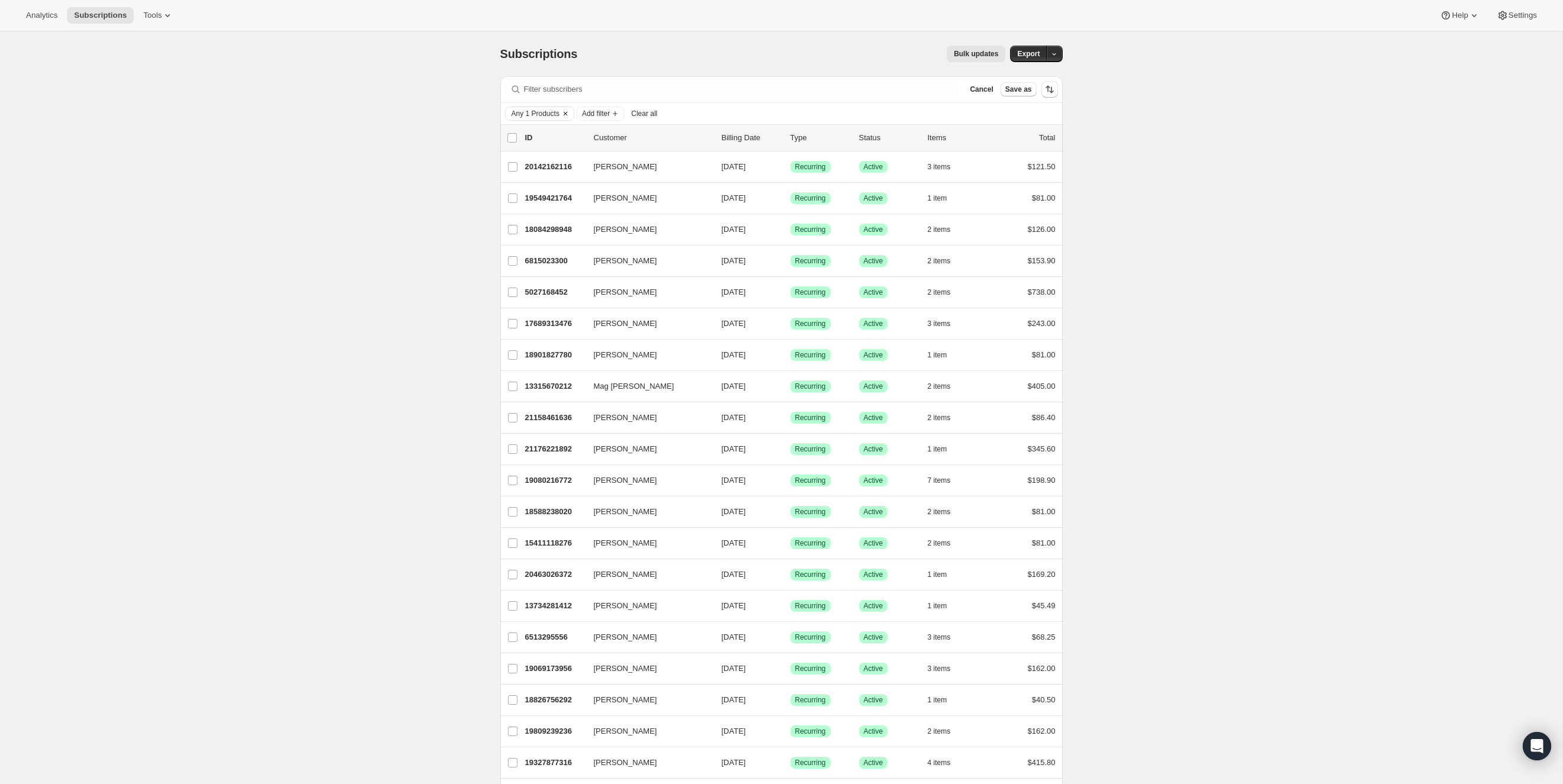
click at [518, 116] on span "Any 1 Products" at bounding box center [535, 113] width 48 height 9
click at [578, 183] on span "Select products to filter..." at bounding box center [589, 178] width 85 height 9
click at [961, 291] on icon "button" at bounding box center [957, 292] width 6 height 3
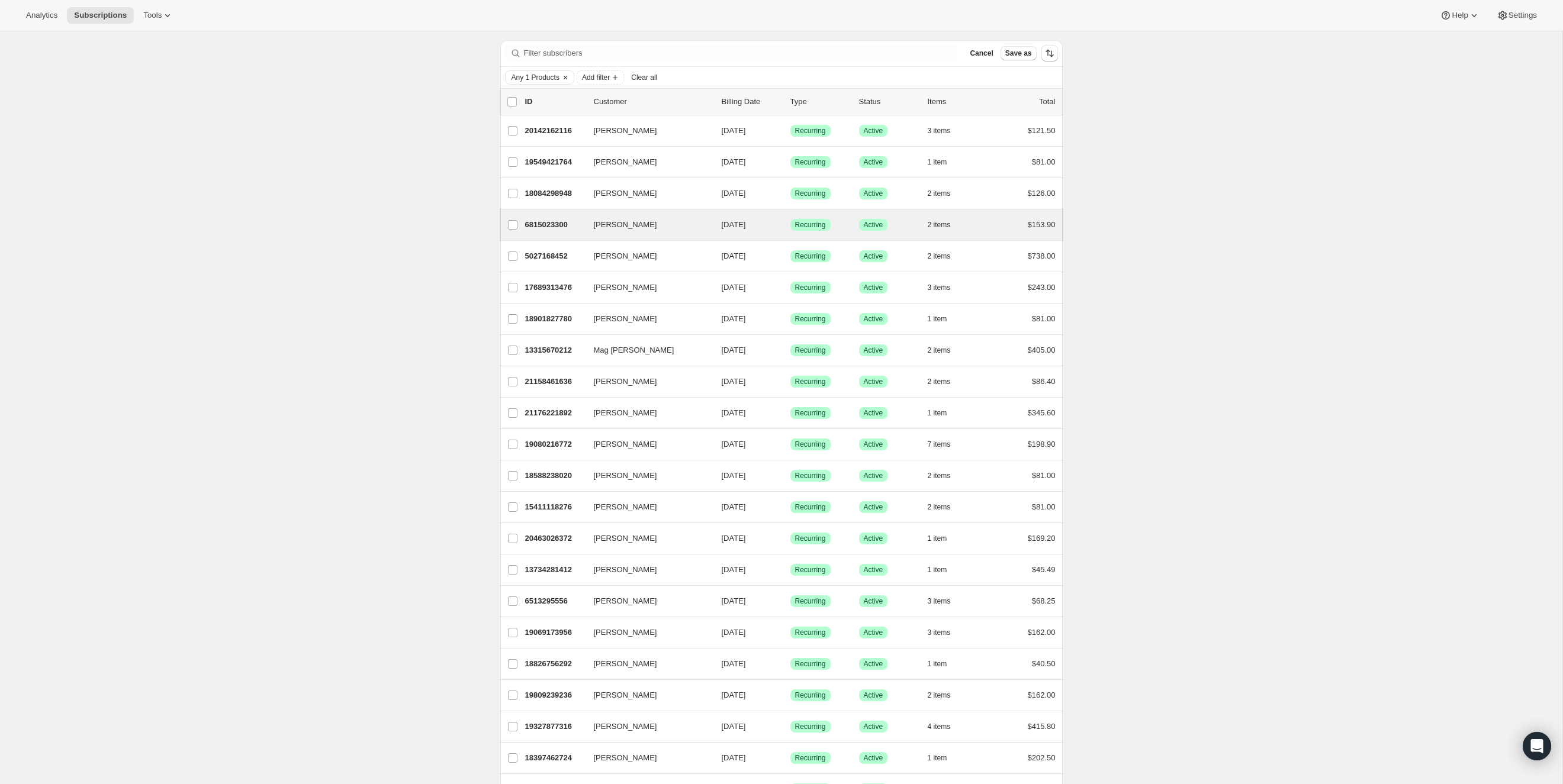
scroll to position [45, 0]
